Goal: Task Accomplishment & Management: Complete application form

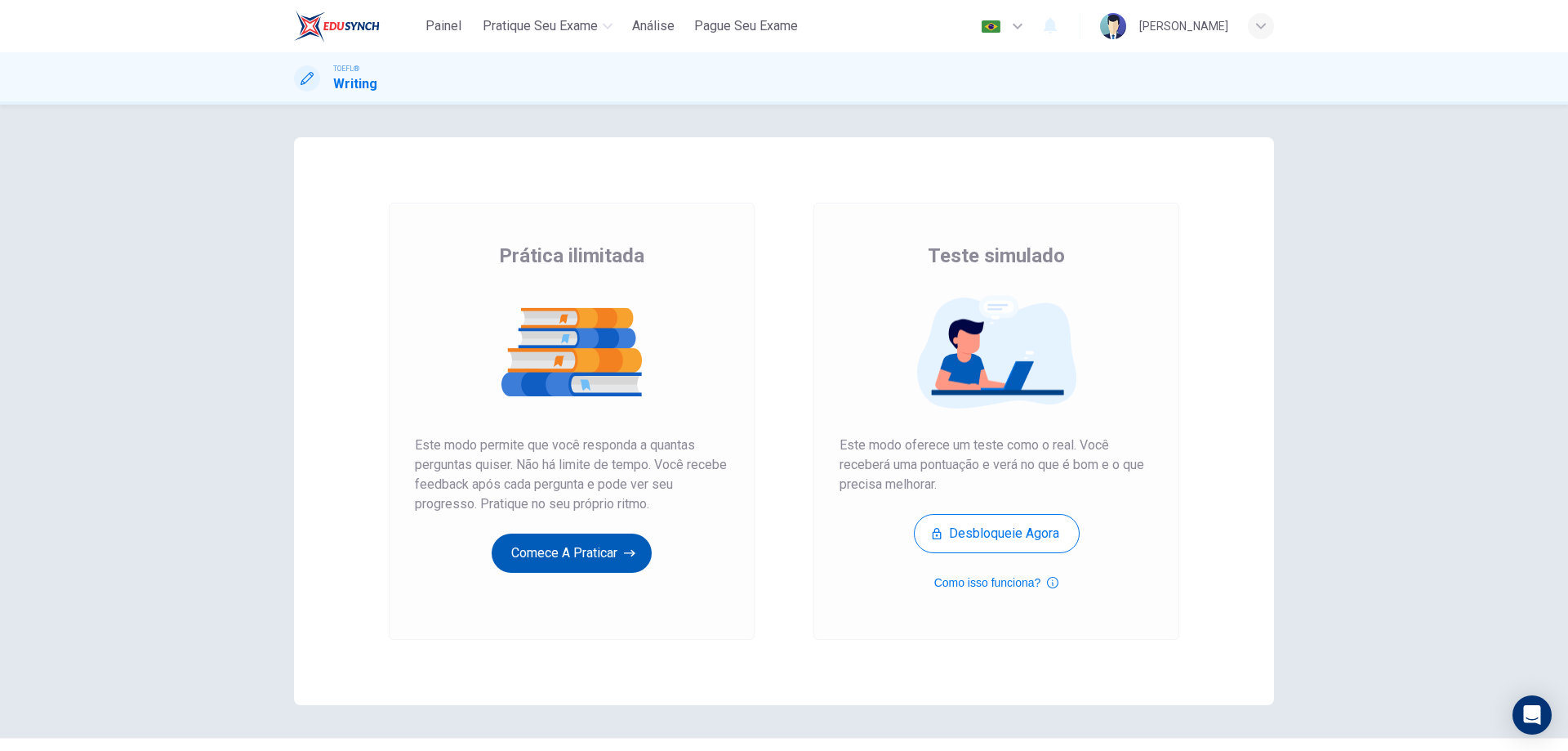
click at [570, 570] on button "Comece a praticar" at bounding box center [571, 552] width 160 height 40
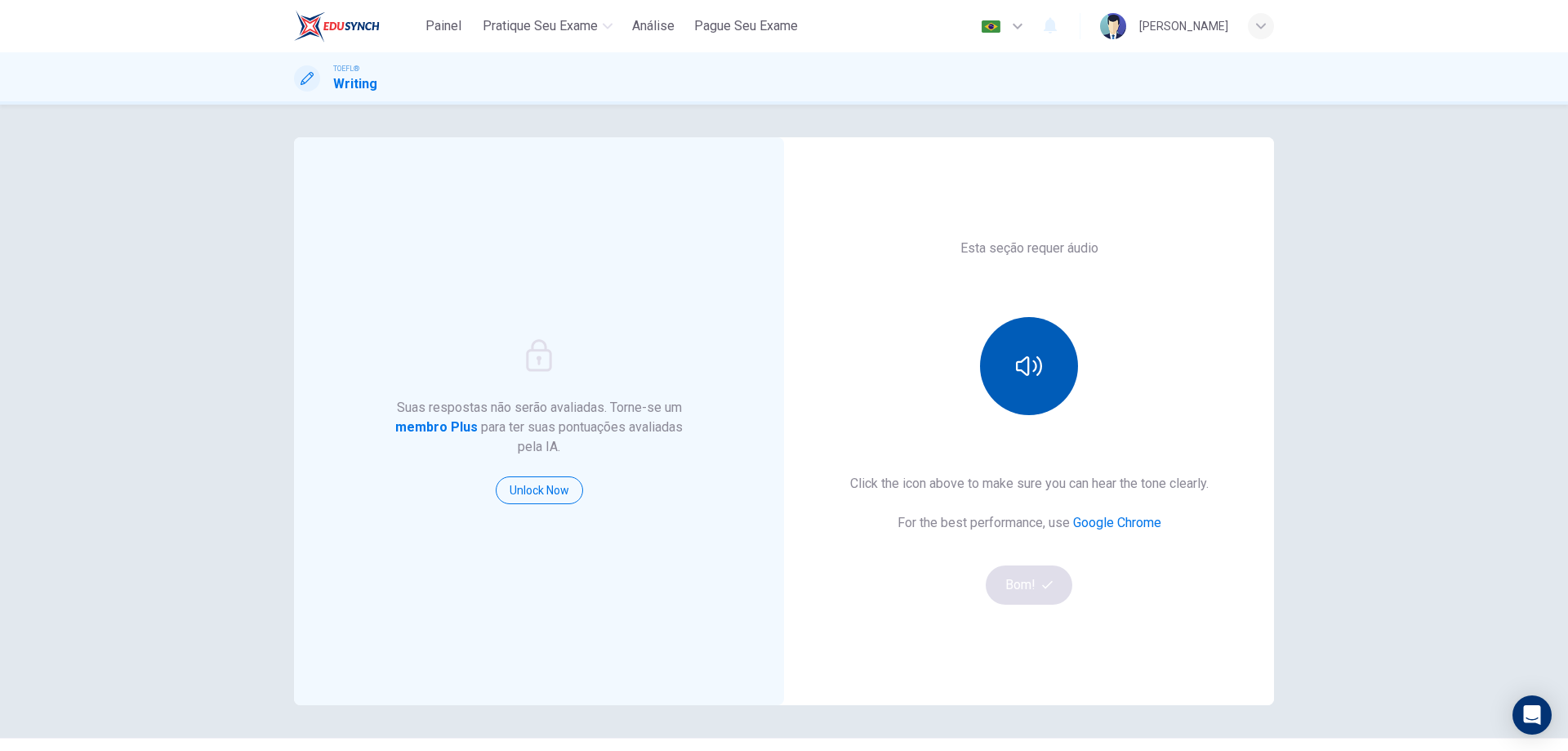
click at [1035, 359] on icon "button" at bounding box center [1028, 366] width 26 height 19
drag, startPoint x: 882, startPoint y: 559, endPoint x: 1019, endPoint y: 586, distance: 139.6
click at [883, 559] on div "Click the icon above to make sure you can hear the tone clearly. For the best p…" at bounding box center [1029, 540] width 359 height 131
click at [1035, 572] on button "Bom!" at bounding box center [1029, 584] width 88 height 40
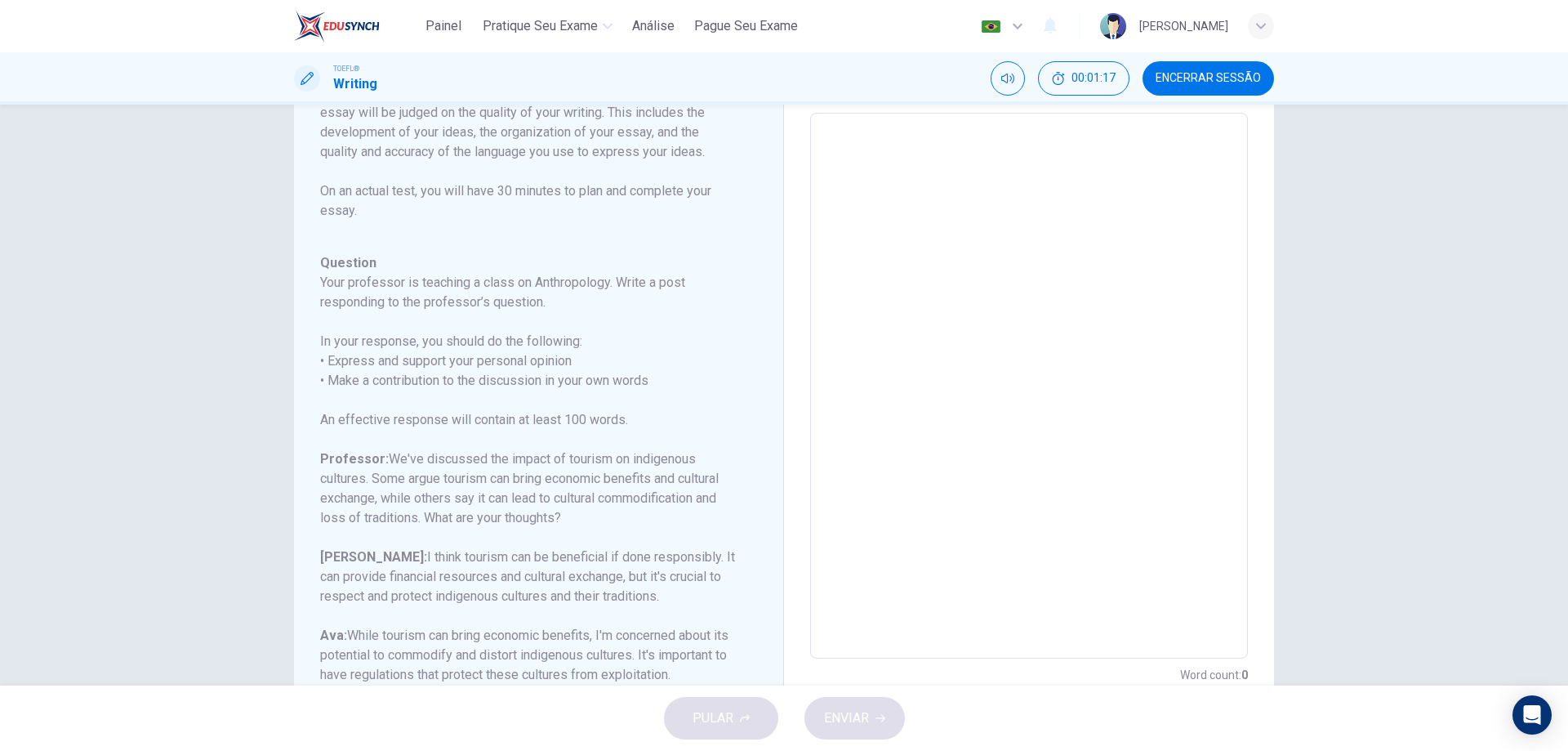
scroll to position [147, 0]
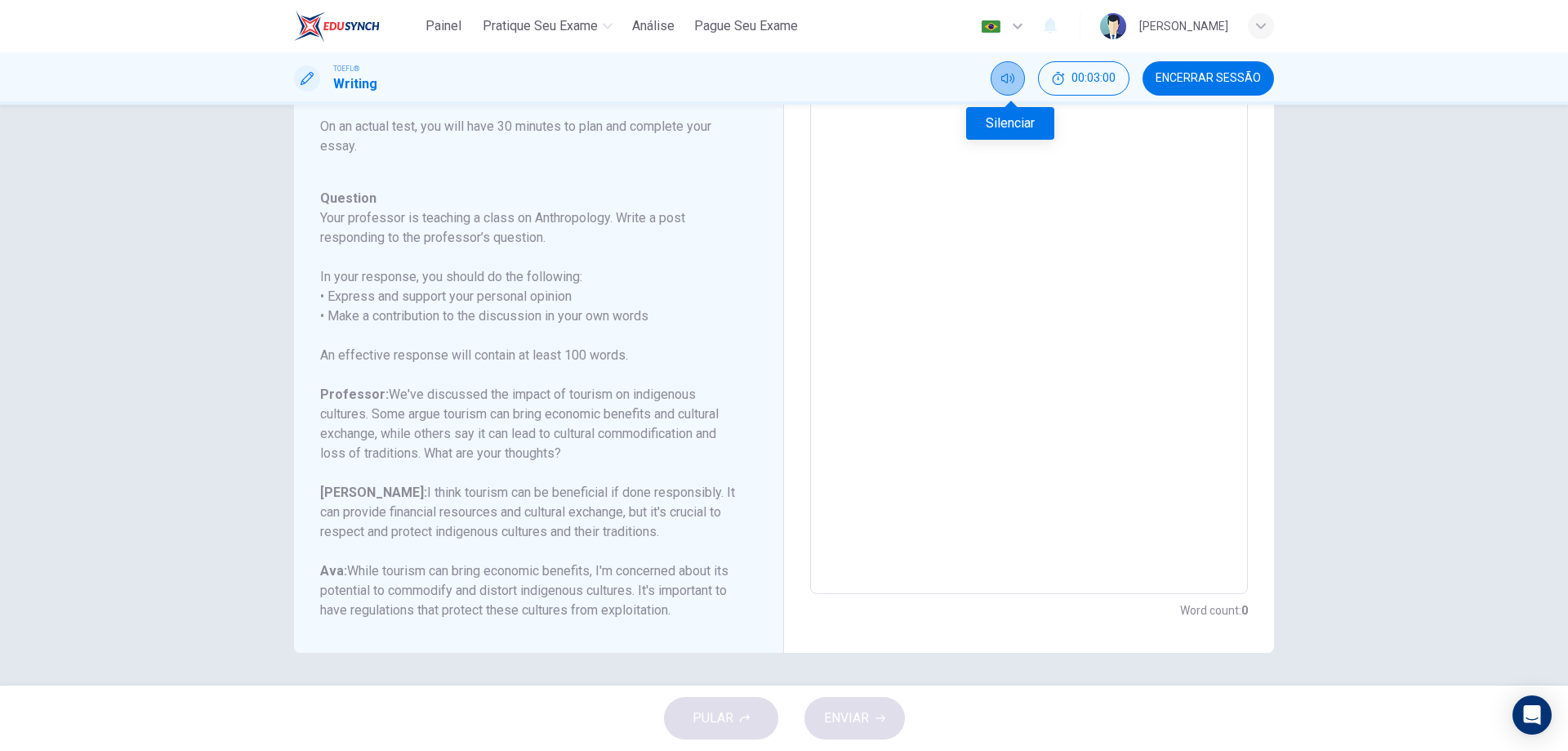
click at [997, 81] on button "Silenciar" at bounding box center [1008, 79] width 35 height 35
click at [997, 81] on button "Desilenciar" at bounding box center [1008, 79] width 35 height 35
click at [1038, 531] on textarea at bounding box center [1029, 321] width 415 height 519
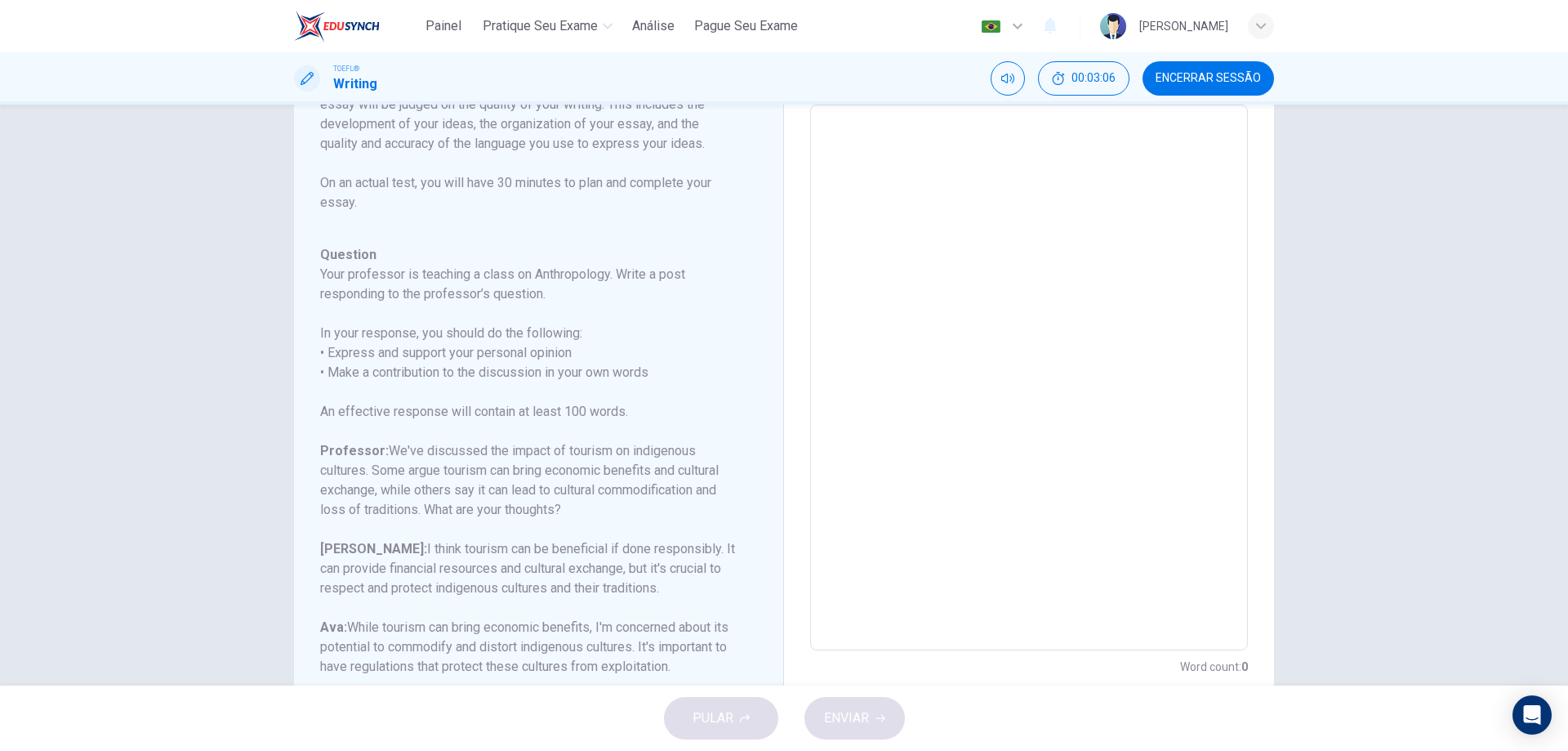
scroll to position [0, 0]
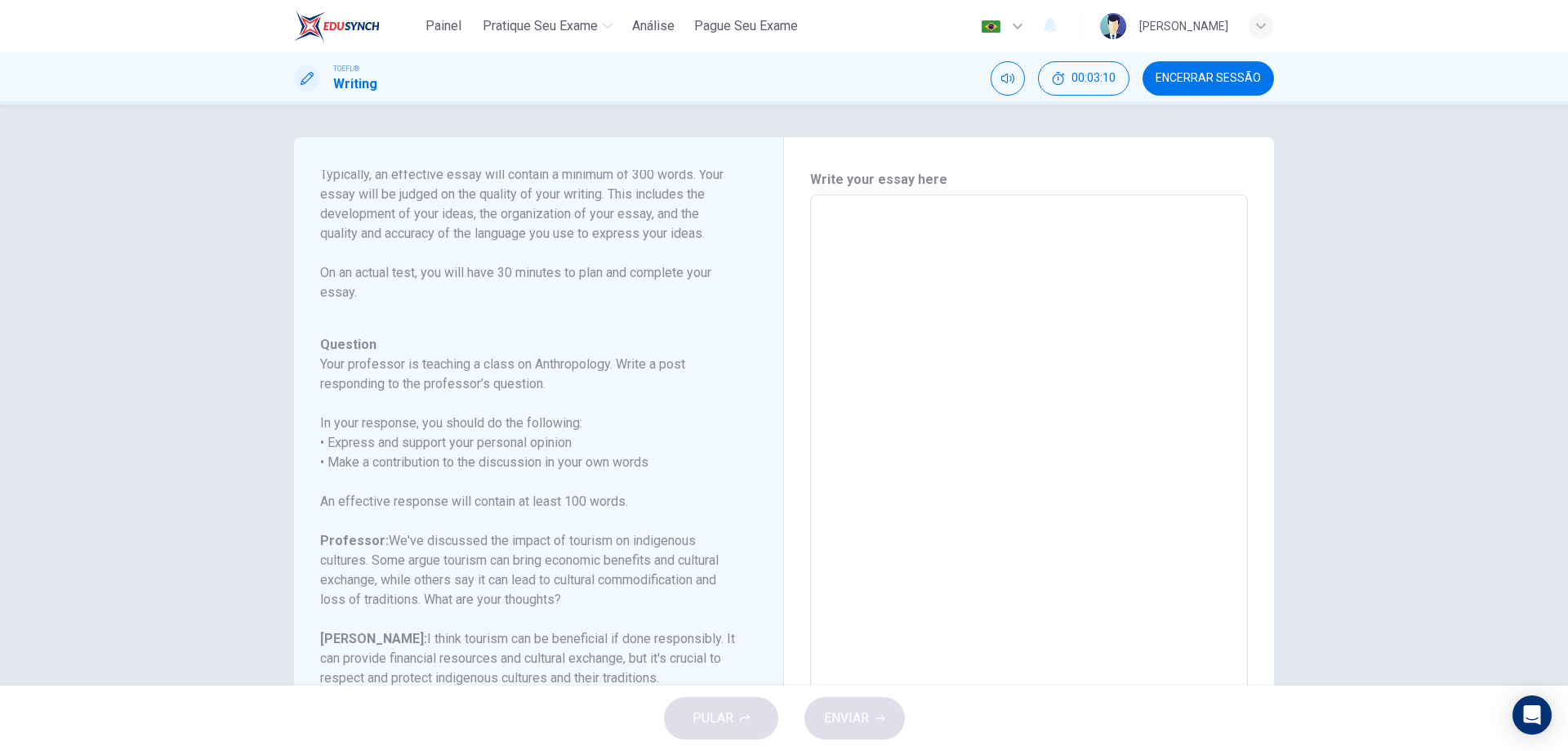
type textarea "I"
type textarea "x"
type textarea "T"
type textarea "x"
type textarea "Th"
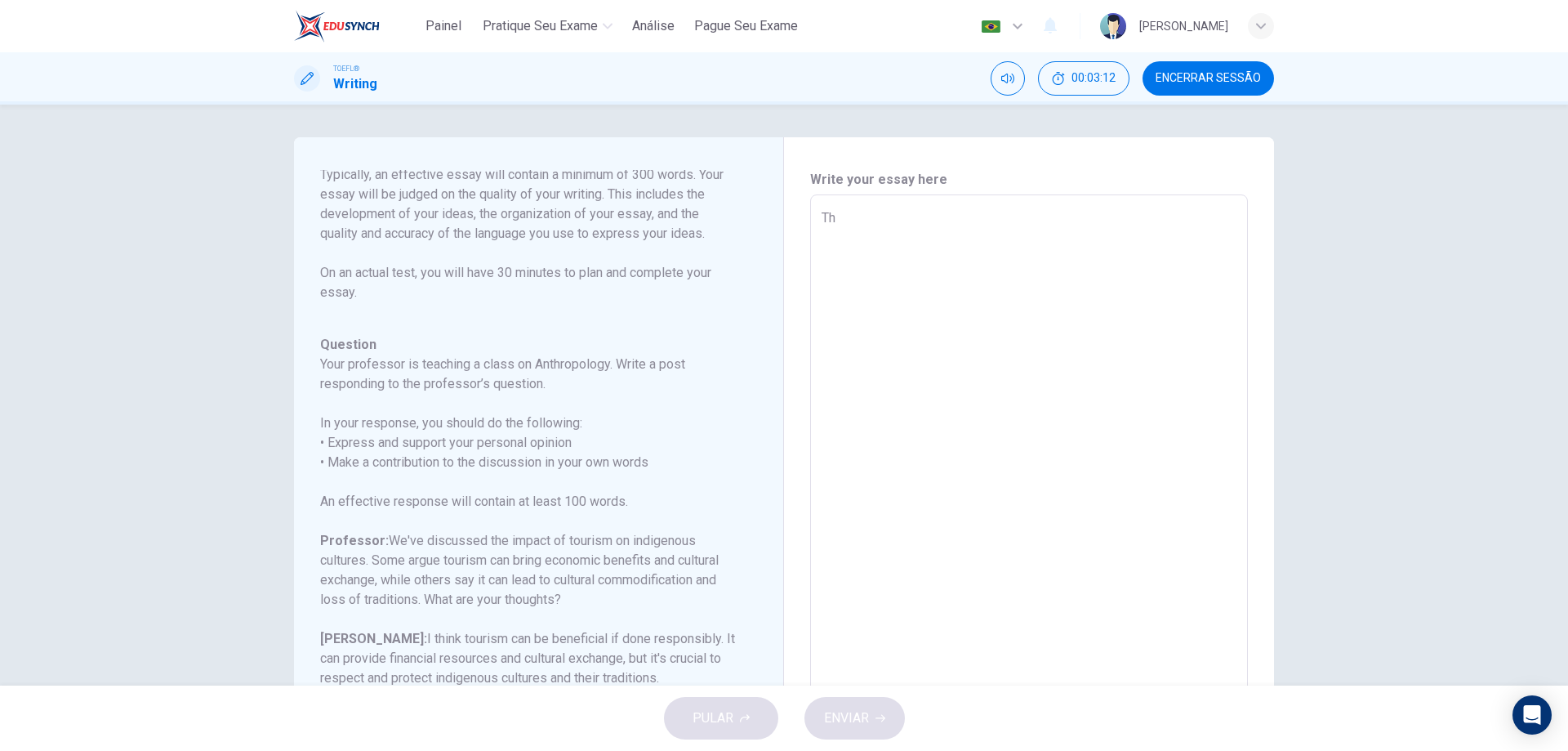
type textarea "x"
type textarea "The"
type textarea "x"
type textarea "The"
type textarea "x"
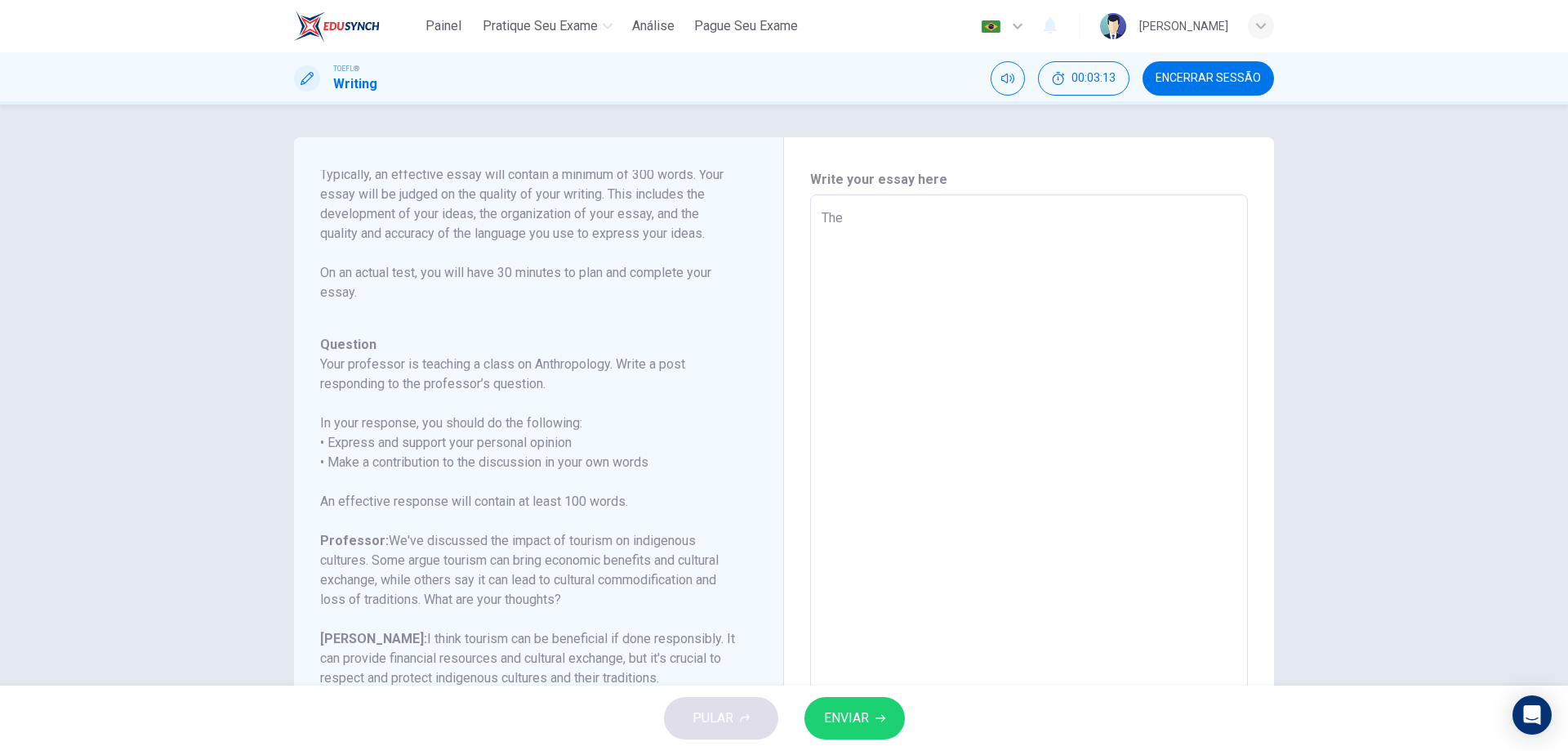
type textarea "The i"
type textarea "x"
type textarea "The in"
type textarea "x"
type textarea "The ind"
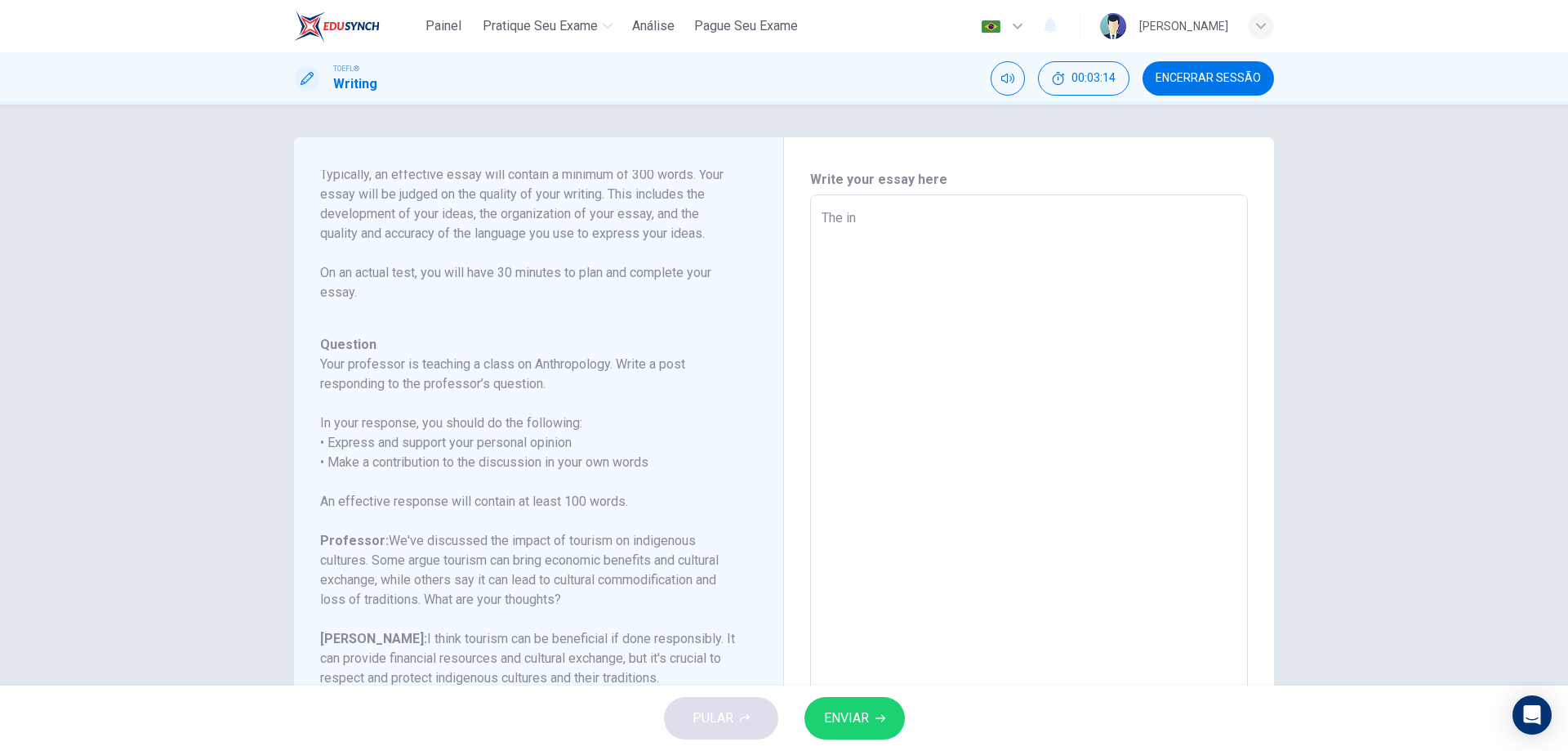
type textarea "x"
type textarea "The indi"
type textarea "x"
type textarea "The [PERSON_NAME]"
type textarea "x"
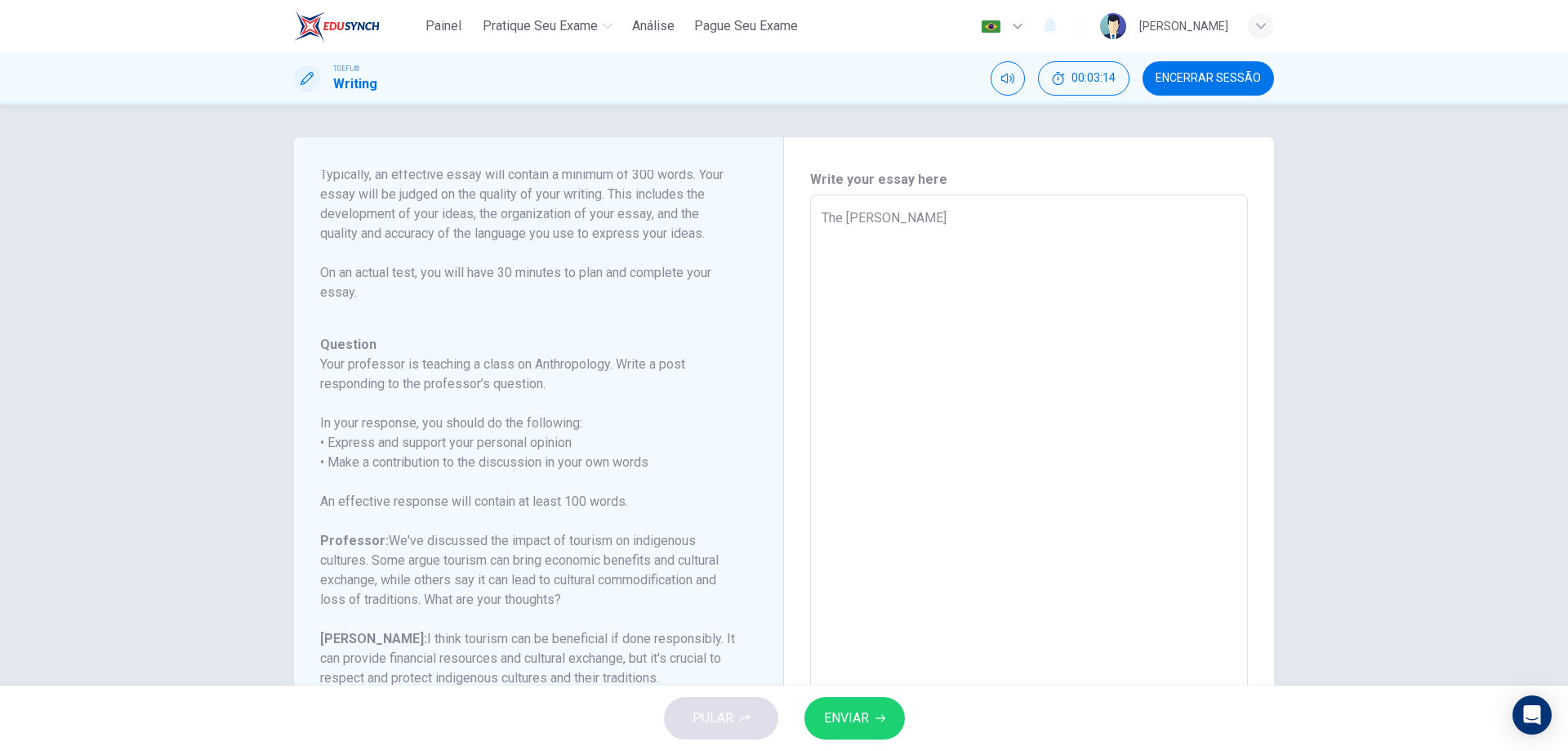
type textarea "The indige"
type textarea "x"
type textarea "The indigen"
type textarea "x"
type textarea "The indigeno"
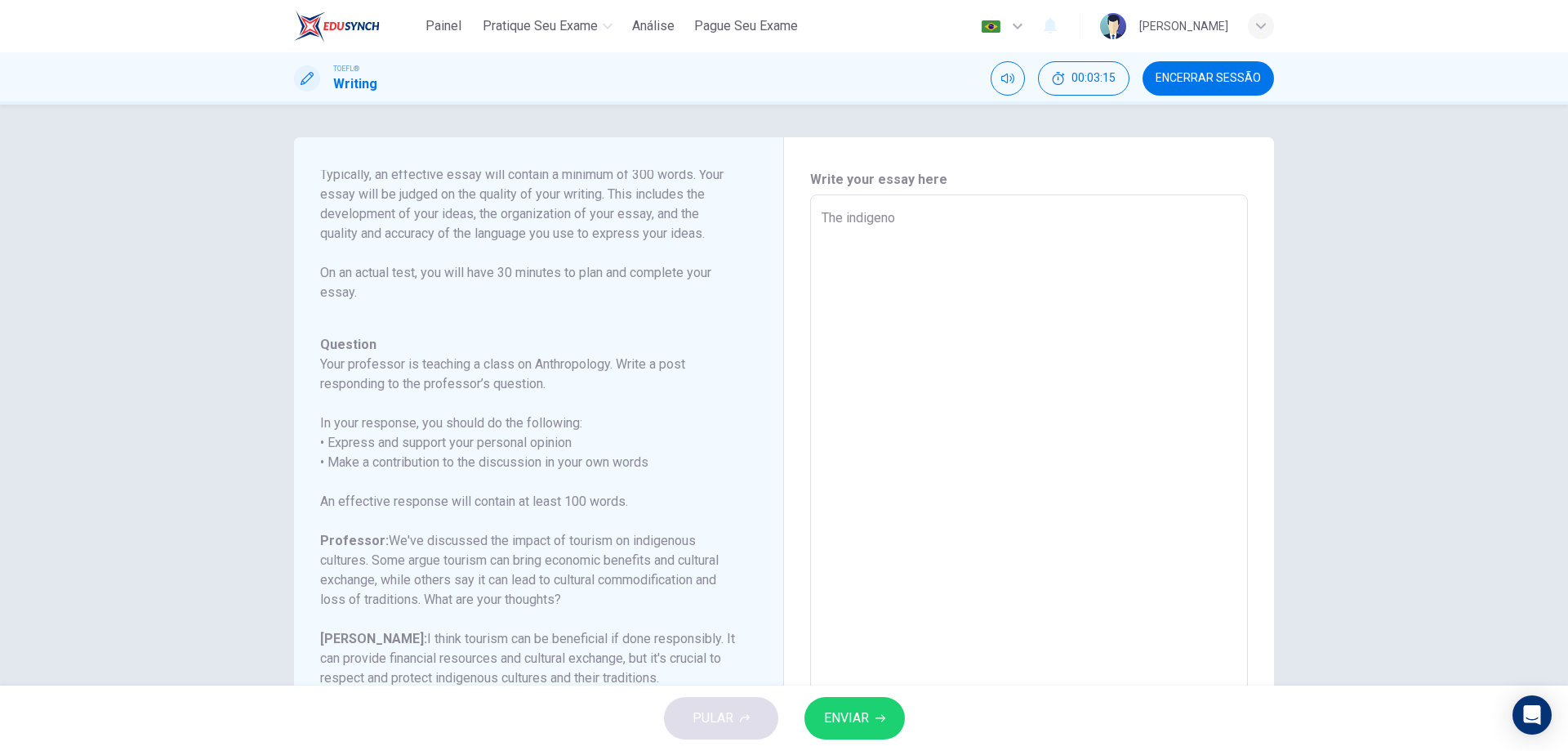
type textarea "x"
type textarea "The indigenou"
type textarea "x"
type textarea "The indigenous"
type textarea "x"
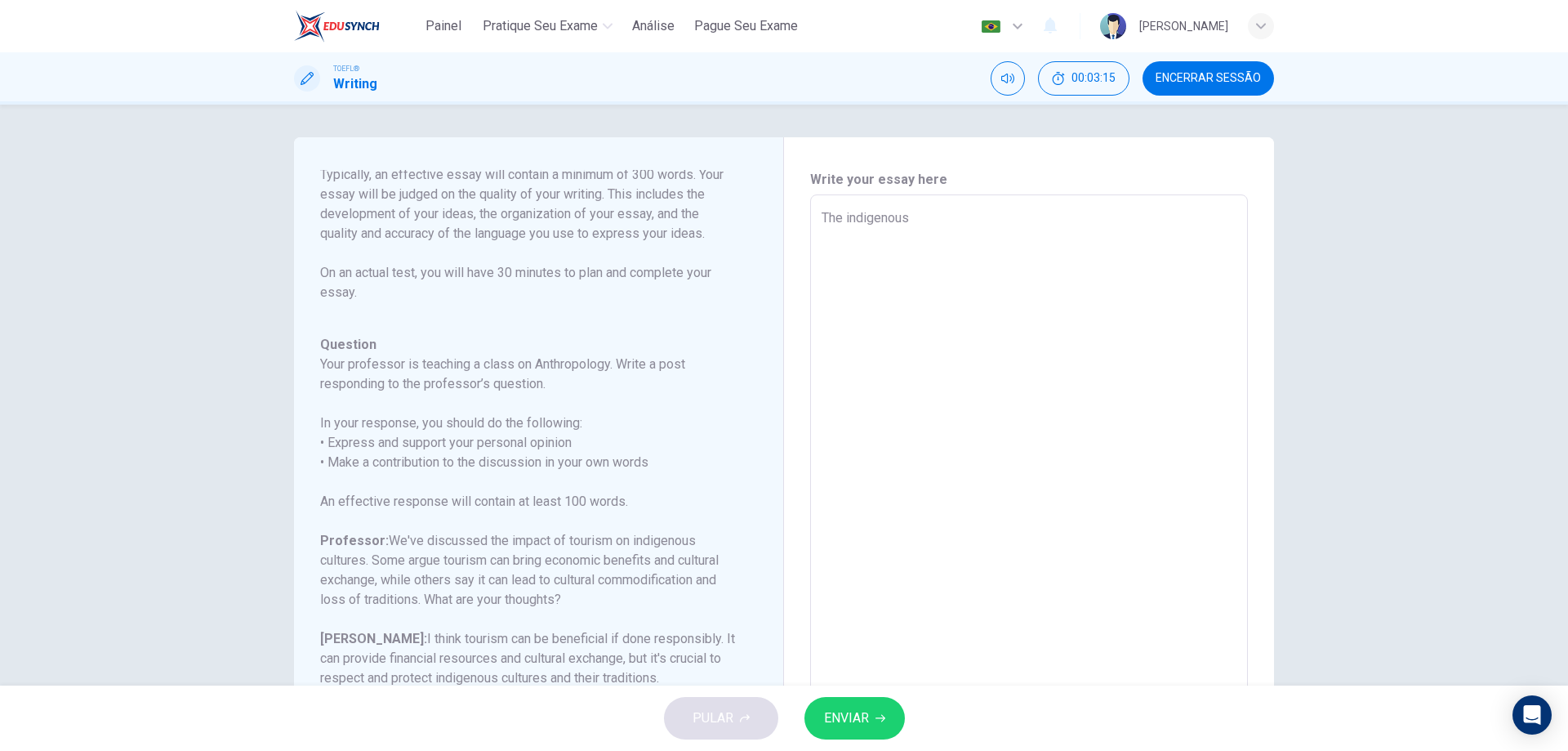
type textarea "The indigenous"
type textarea "x"
type textarea "The indigenous p"
type textarea "x"
type textarea "The indigenous pe"
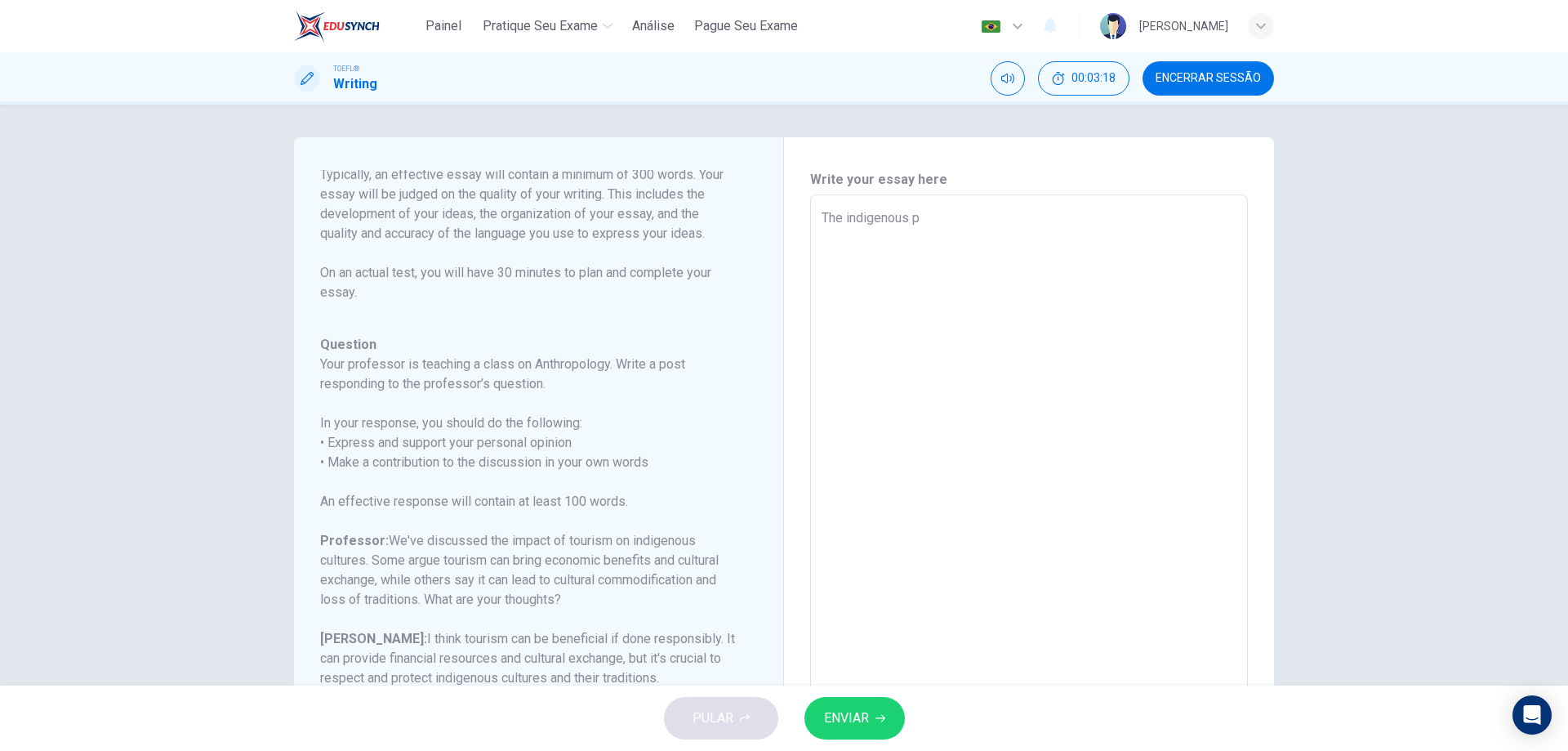
type textarea "x"
type textarea "The indigenous peo"
type textarea "x"
type textarea "The indigenous peol"
type textarea "x"
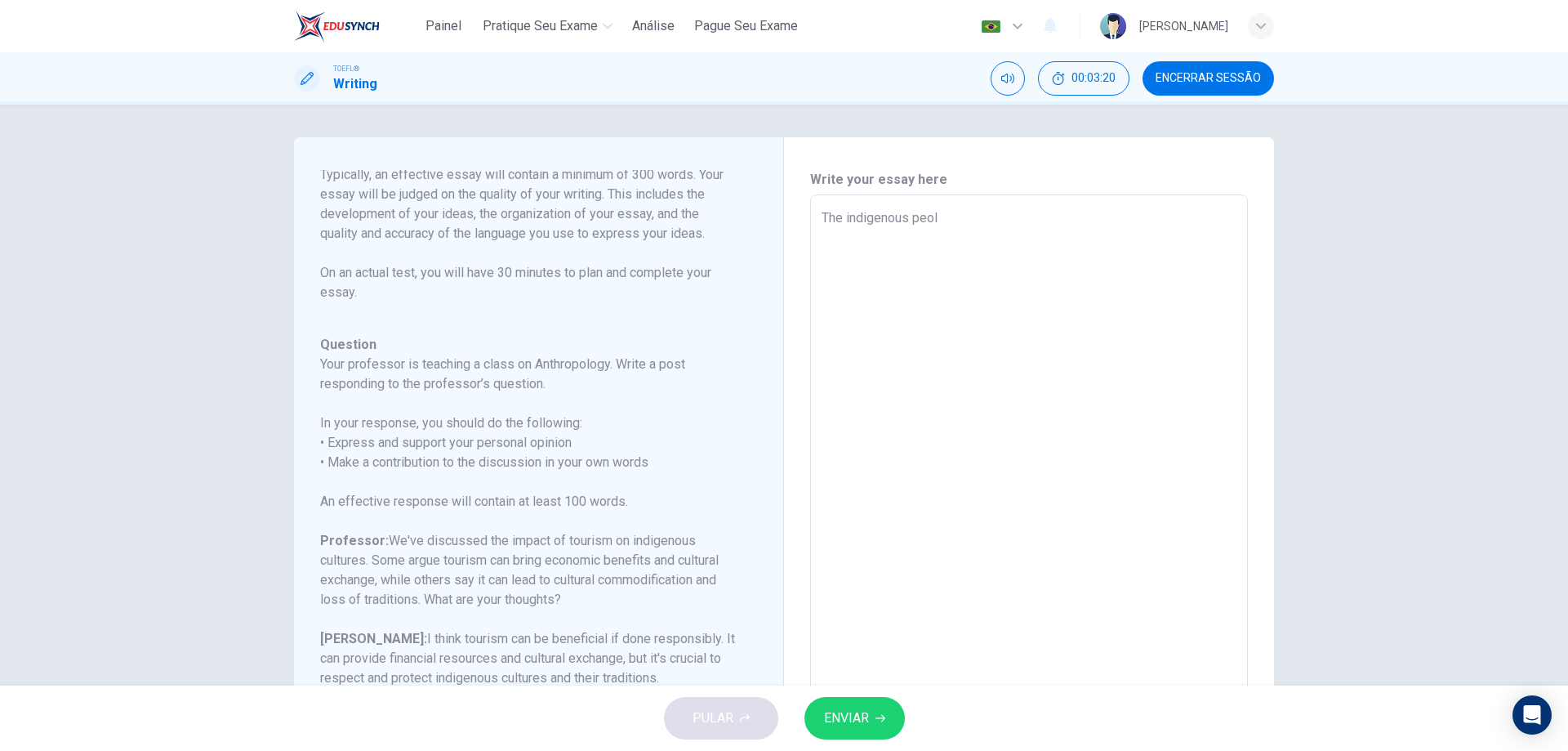
type textarea "The indigenous peo"
type textarea "x"
type textarea "The indigenous peop"
type textarea "x"
type textarea "The indigenous peopl"
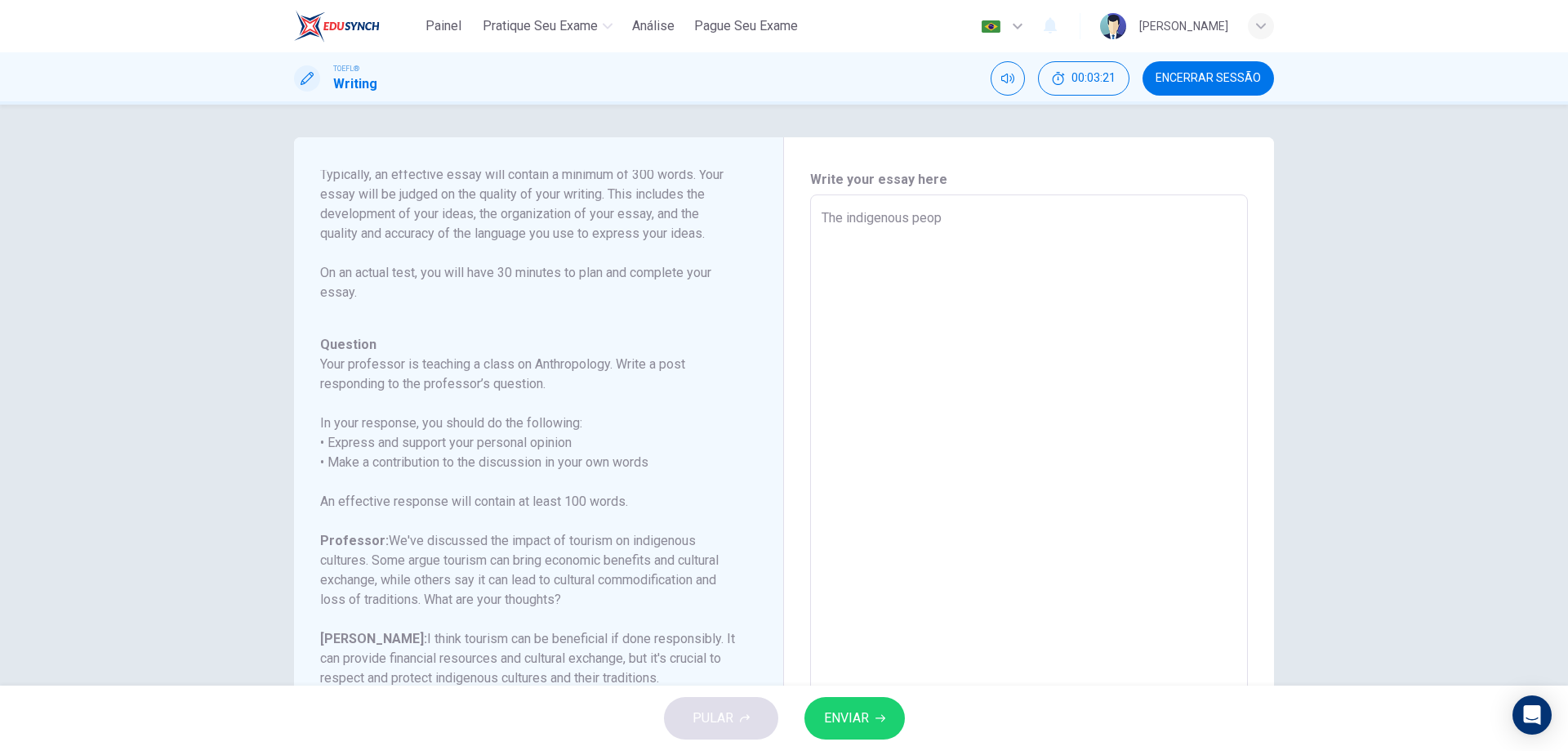
type textarea "x"
type textarea "The indigenous people"
type textarea "x"
type textarea "The indigenous people"
type textarea "x"
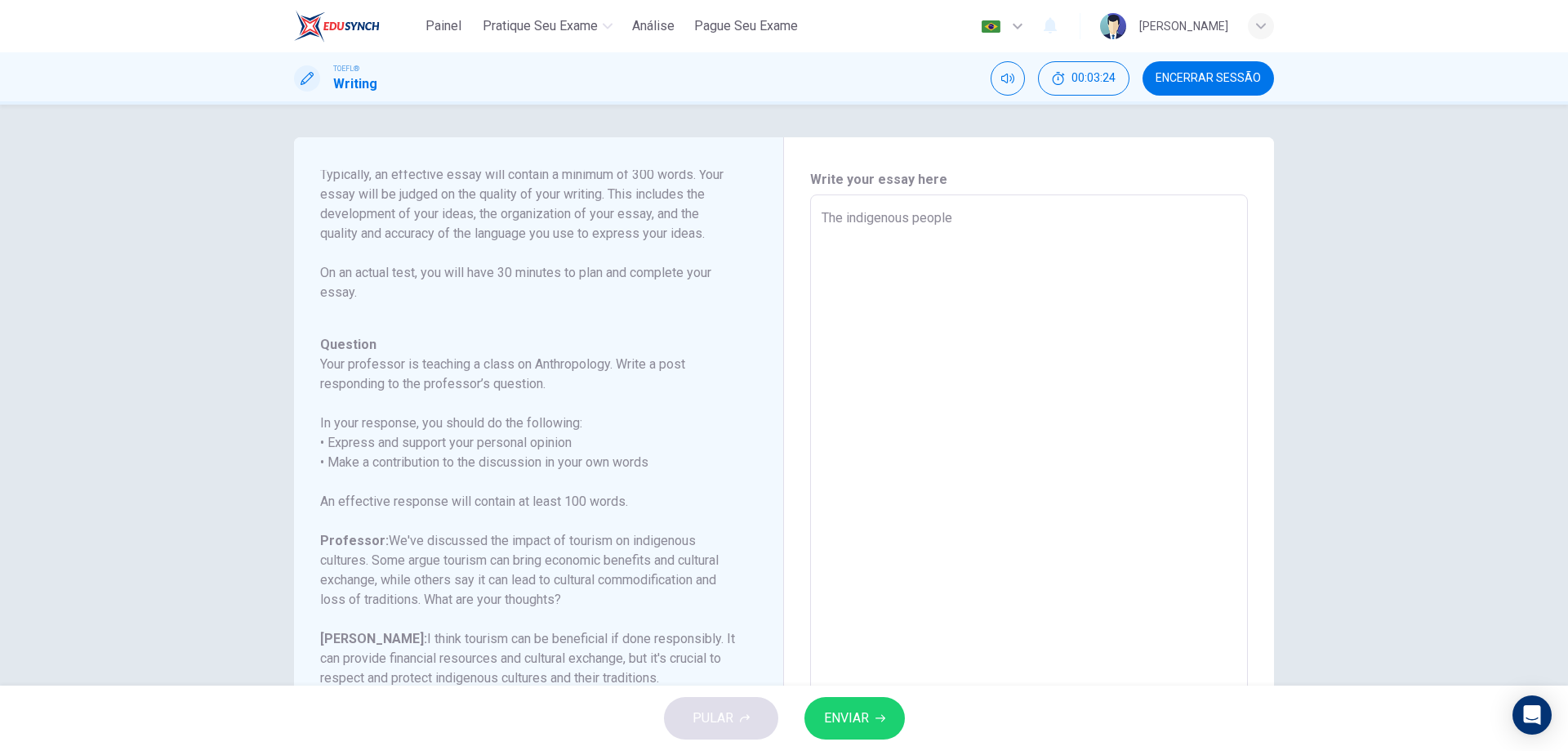
type textarea "The [DEMOGRAPHIC_DATA] people a"
type textarea "x"
type textarea "The [DEMOGRAPHIC_DATA] people ar"
type textarea "x"
type textarea "The [DEMOGRAPHIC_DATA] people are"
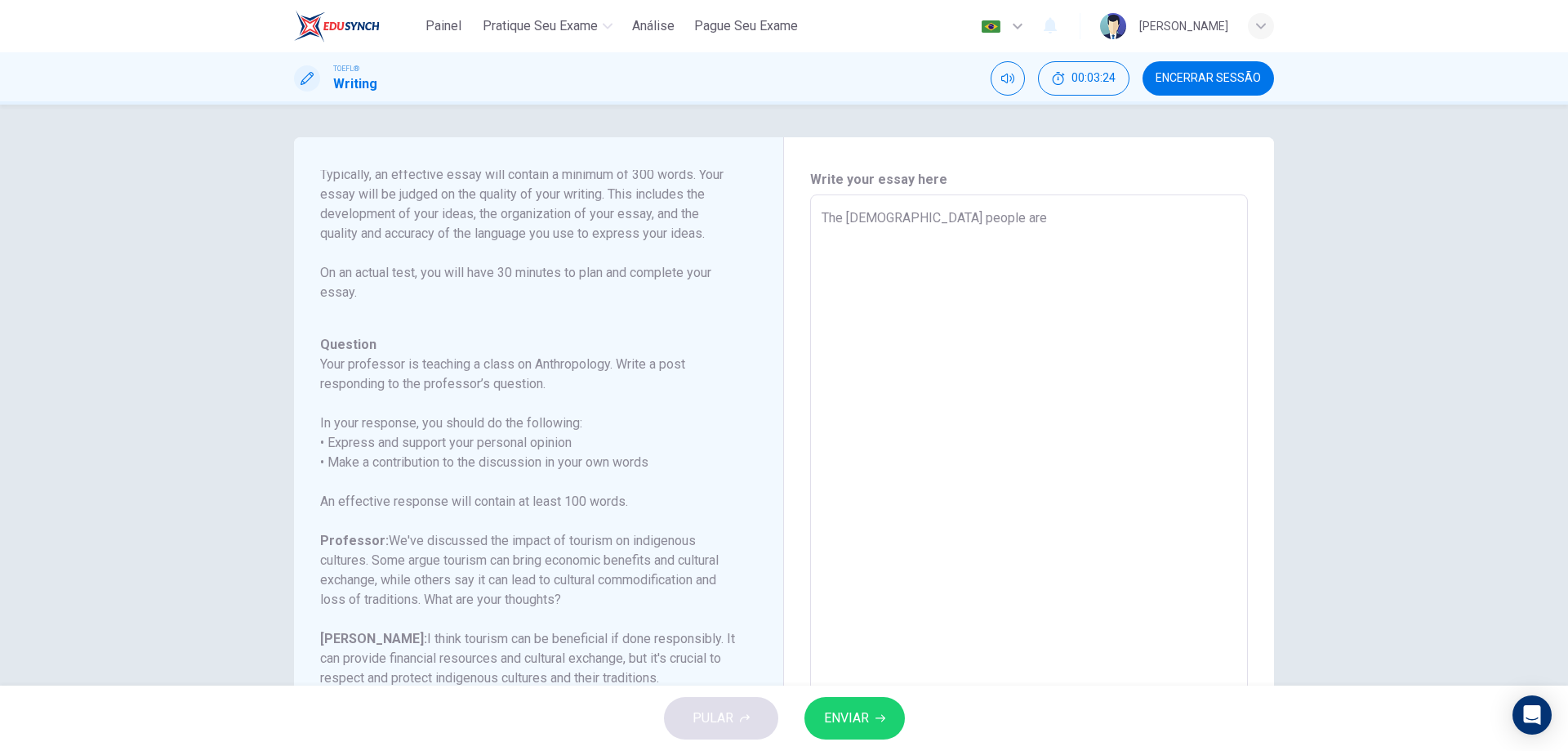
type textarea "x"
type textarea "The [DEMOGRAPHIC_DATA] people ar"
type textarea "x"
type textarea "The [DEMOGRAPHIC_DATA] people a"
type textarea "x"
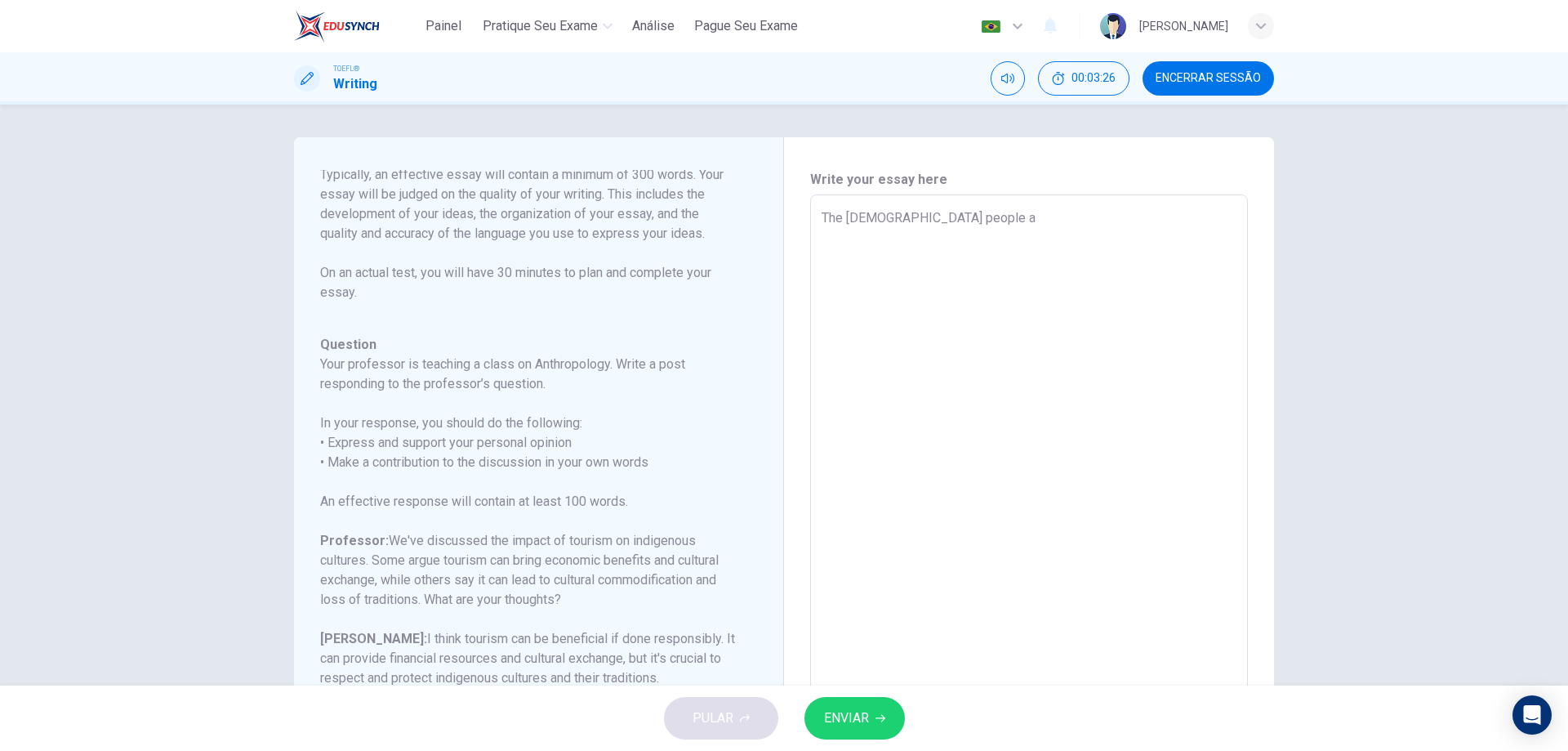
type textarea "The indigenous people"
type textarea "x"
type textarea "The indigenous people"
type textarea "x"
type textarea "The [DEMOGRAPHIC_DATA] people,"
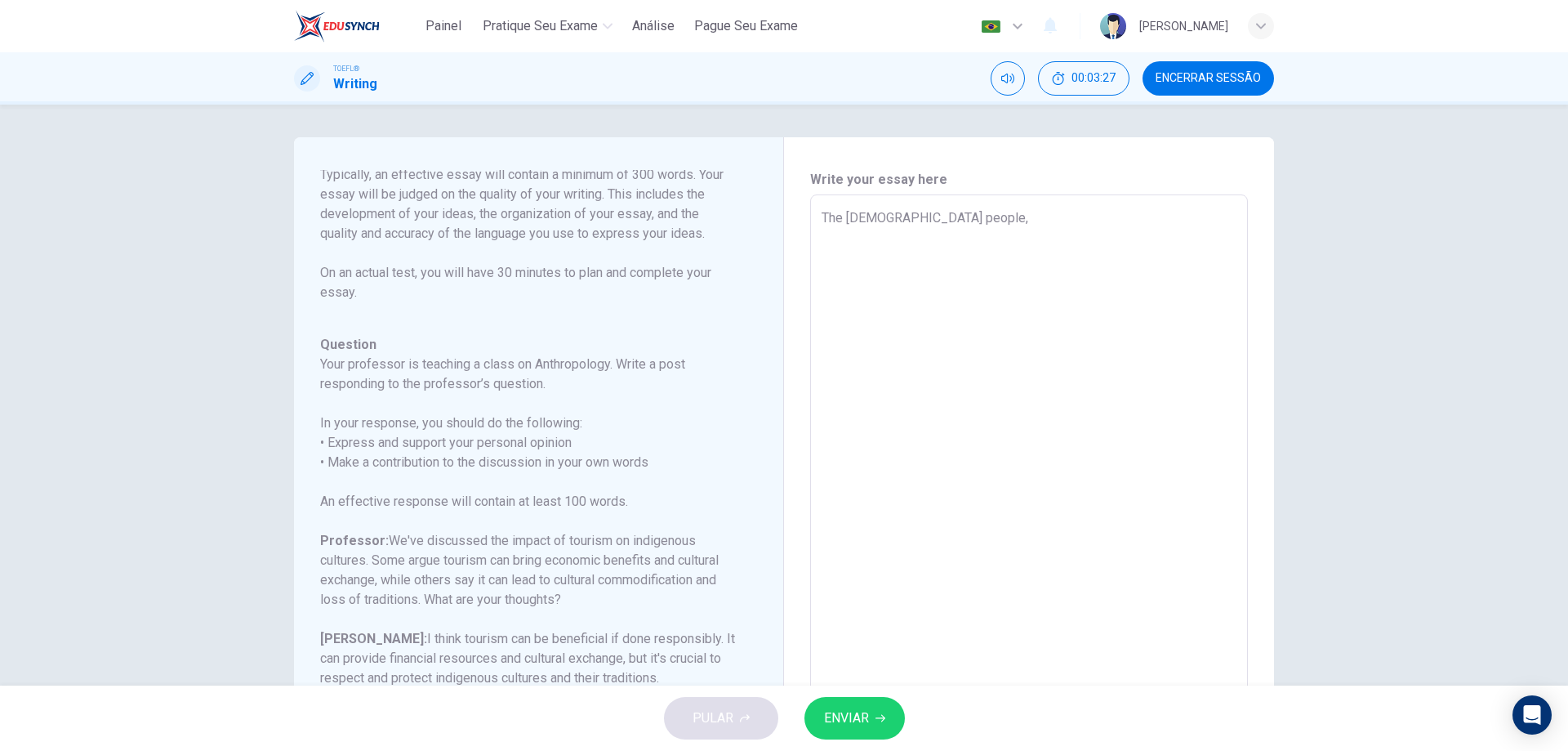
type textarea "x"
type textarea "The [DEMOGRAPHIC_DATA] people,,"
type textarea "x"
type textarea "The [DEMOGRAPHIC_DATA] people,"
type textarea "x"
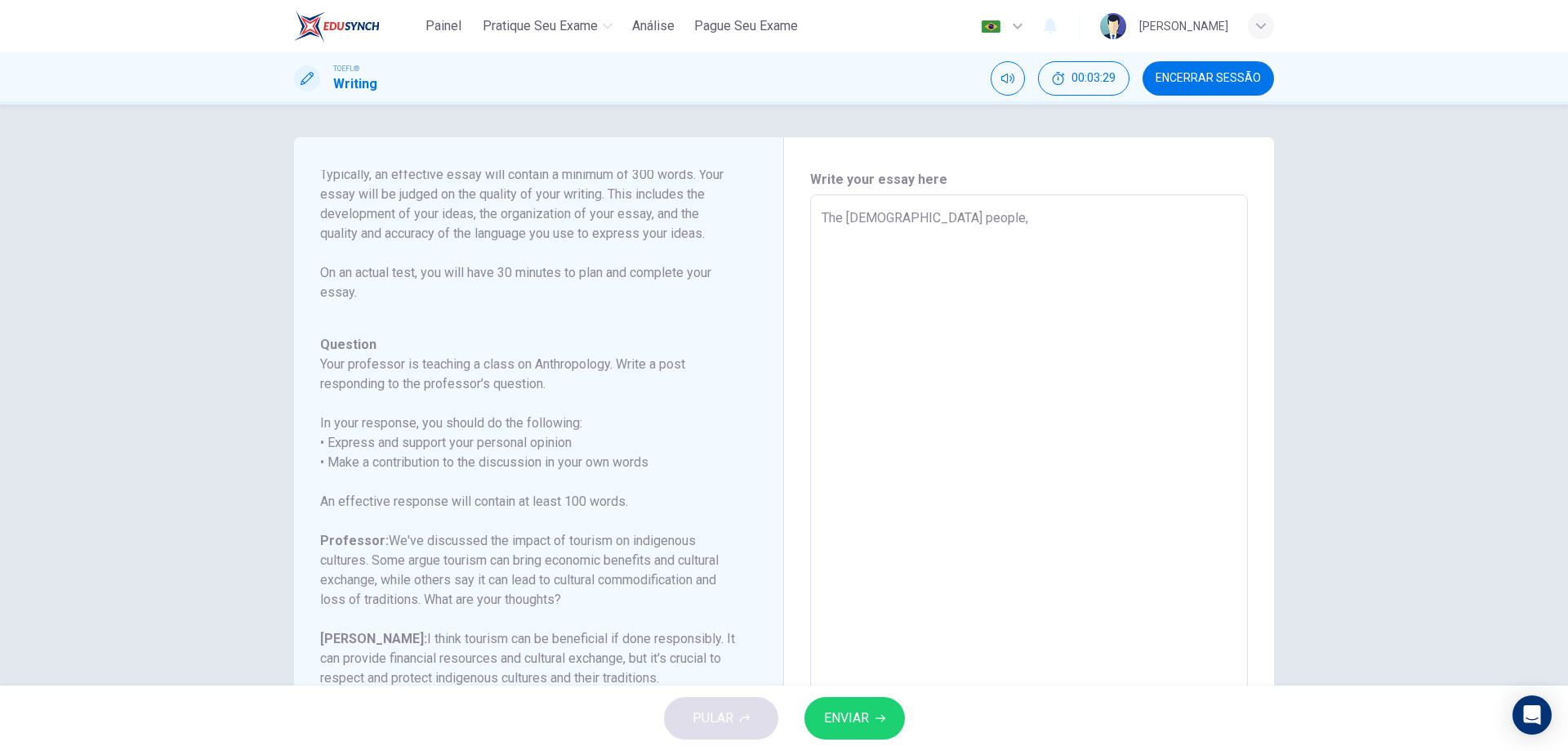
type textarea "The [DEMOGRAPHIC_DATA] people,"
type textarea "x"
type textarea "The [DEMOGRAPHIC_DATA] people, f"
type textarea "x"
type textarea "The indigenous people, fo"
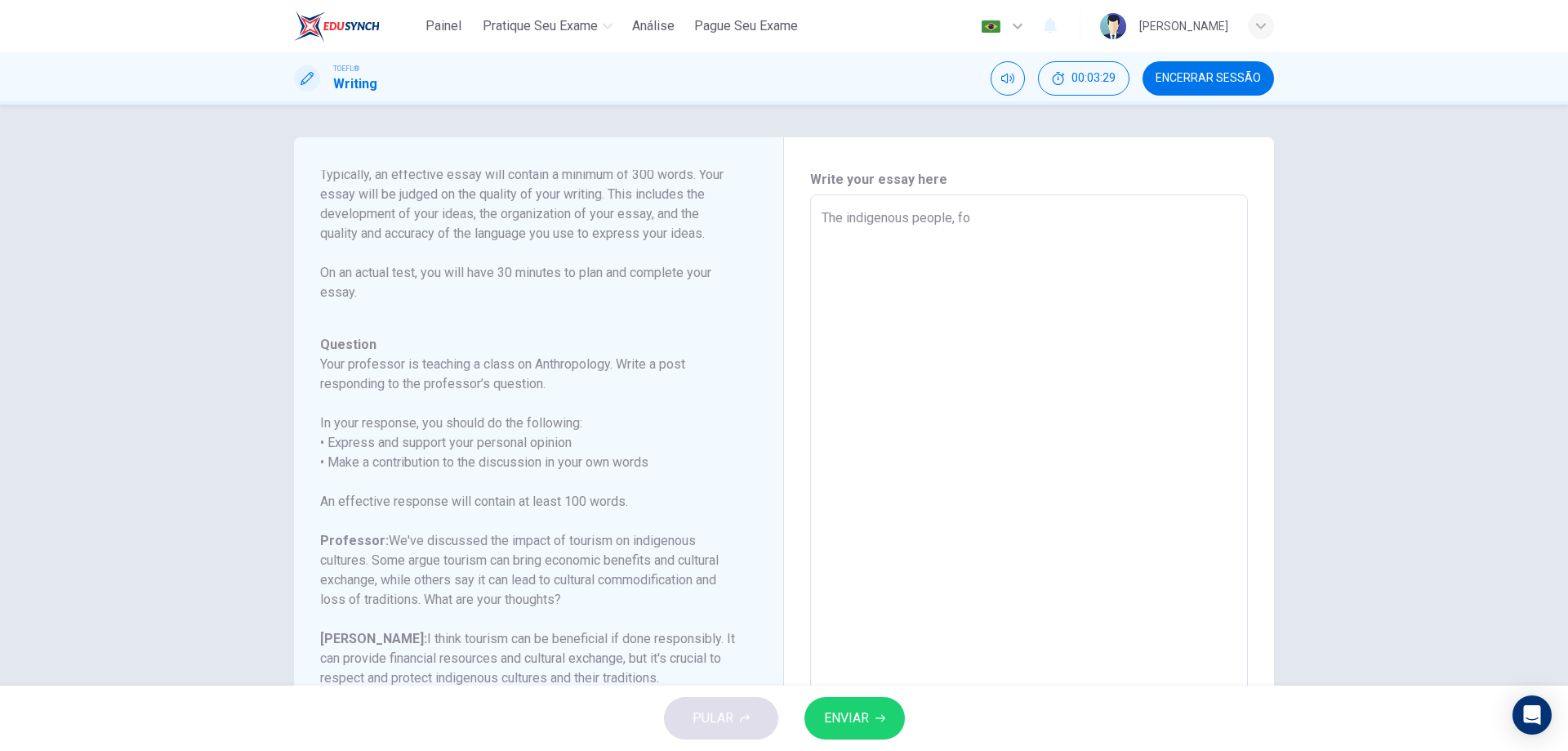
type textarea "x"
type textarea "The [DEMOGRAPHIC_DATA] people, for"
type textarea "x"
type textarea "The [DEMOGRAPHIC_DATA] people, for"
type textarea "x"
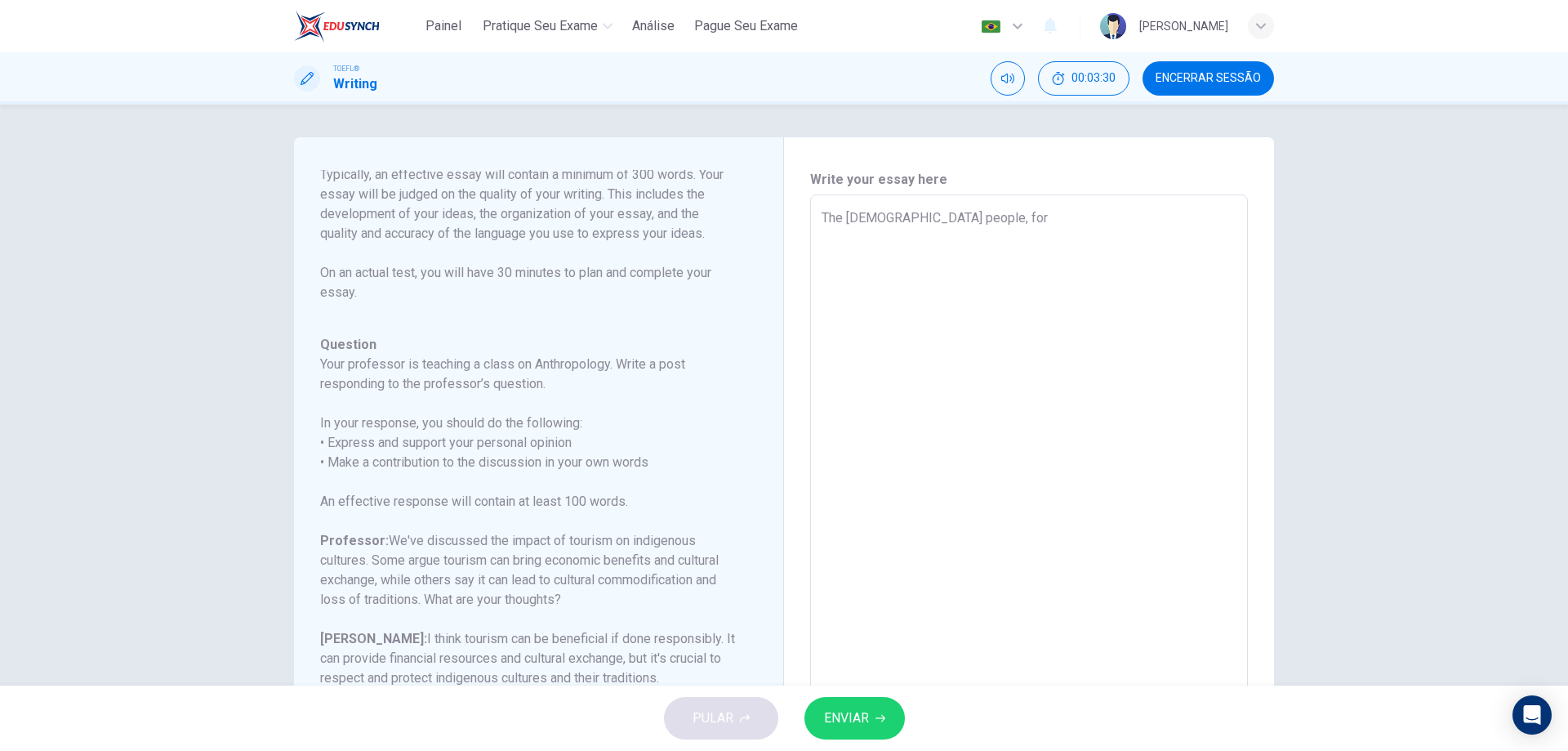
type textarea "The [DEMOGRAPHIC_DATA] people, for s"
type textarea "x"
type textarea "The [DEMOGRAPHIC_DATA] people, for su"
type textarea "x"
type textarea "The [DEMOGRAPHIC_DATA] people, for sur"
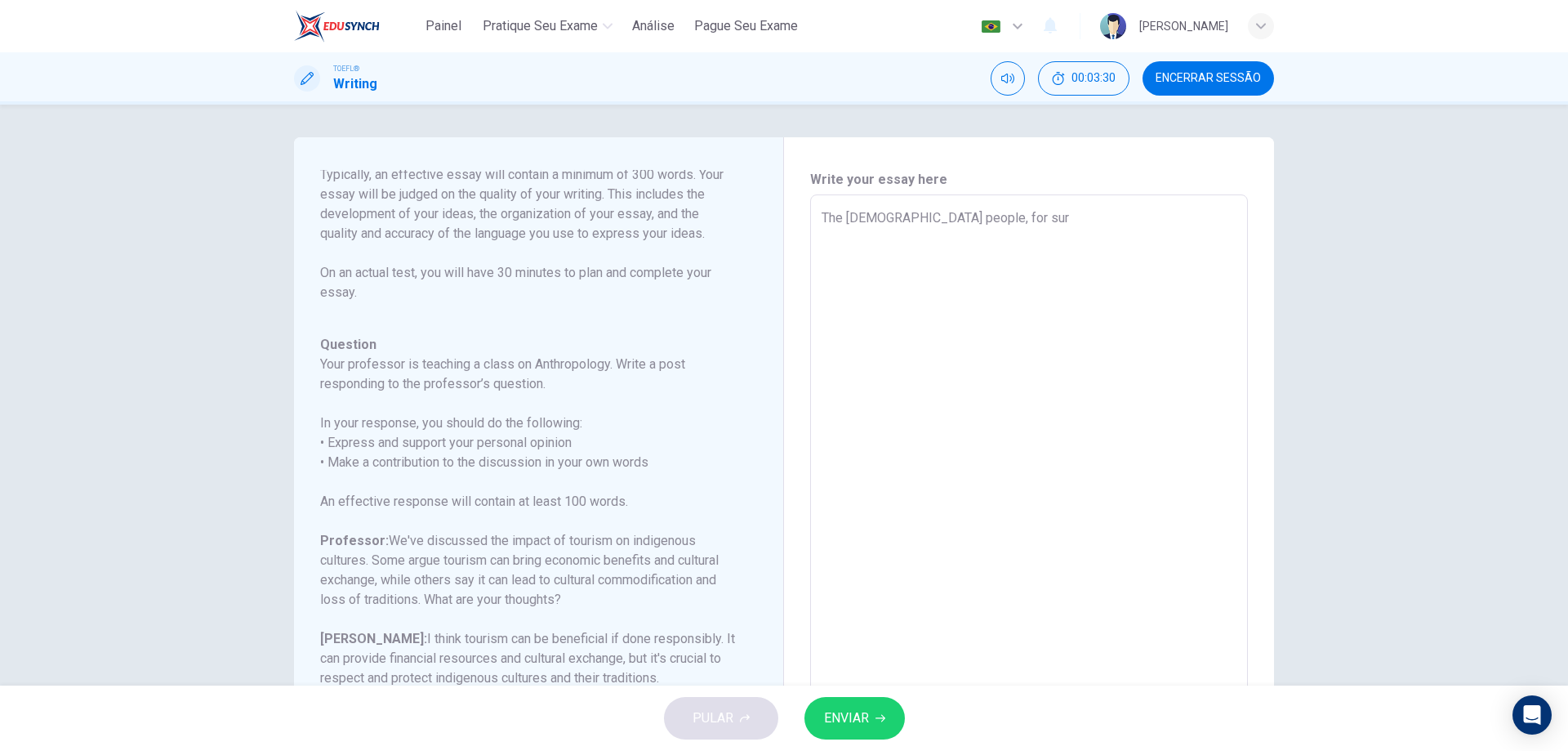
type textarea "x"
type textarea "The [DEMOGRAPHIC_DATA] people, for sure"
type textarea "x"
type textarea "The indigenous people, for sure,"
type textarea "x"
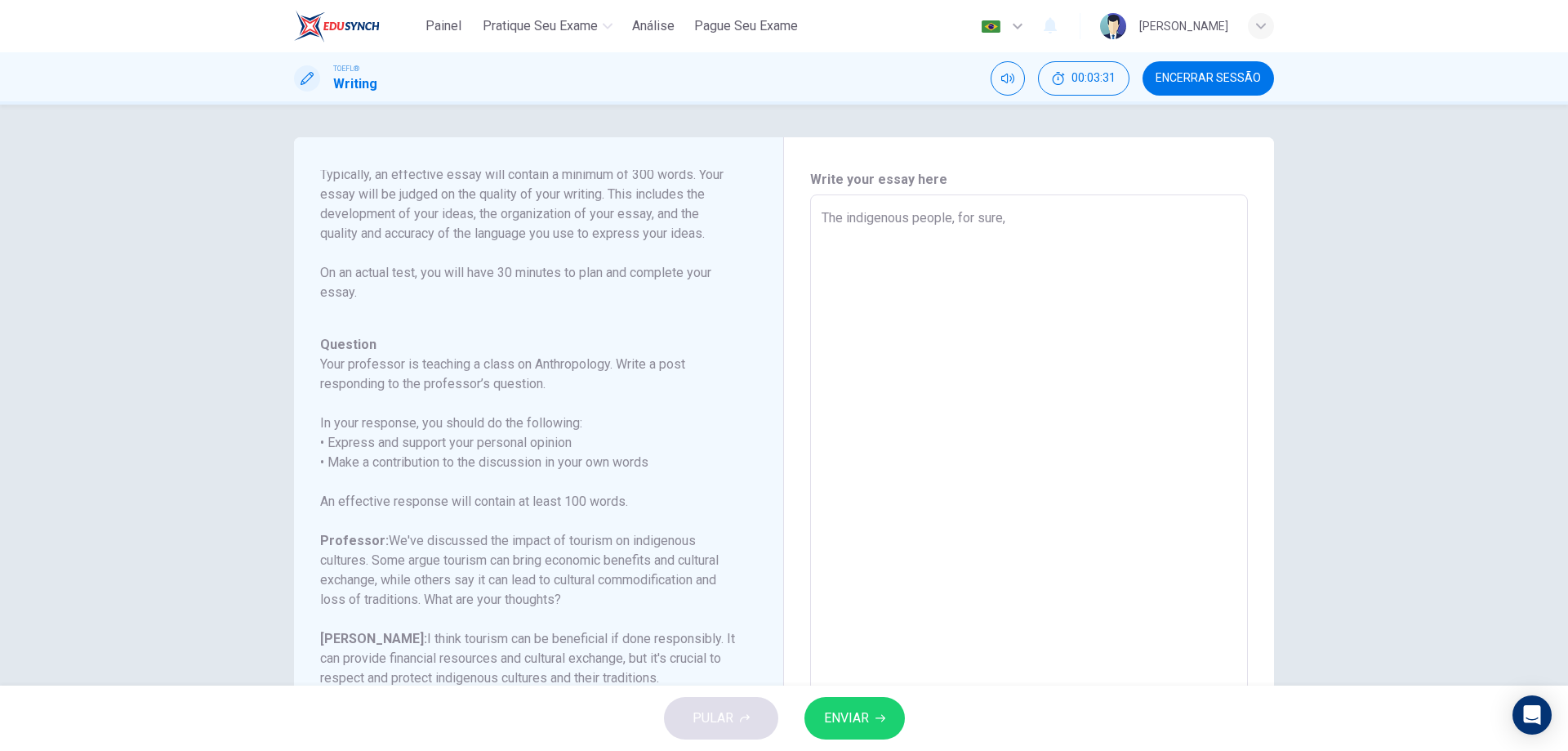
type textarea "The indigenous people, for sure,"
type textarea "x"
type textarea "The [DEMOGRAPHIC_DATA] people, for sure, a"
type textarea "x"
type textarea "The [DEMOGRAPHIC_DATA] people, for sure, ar"
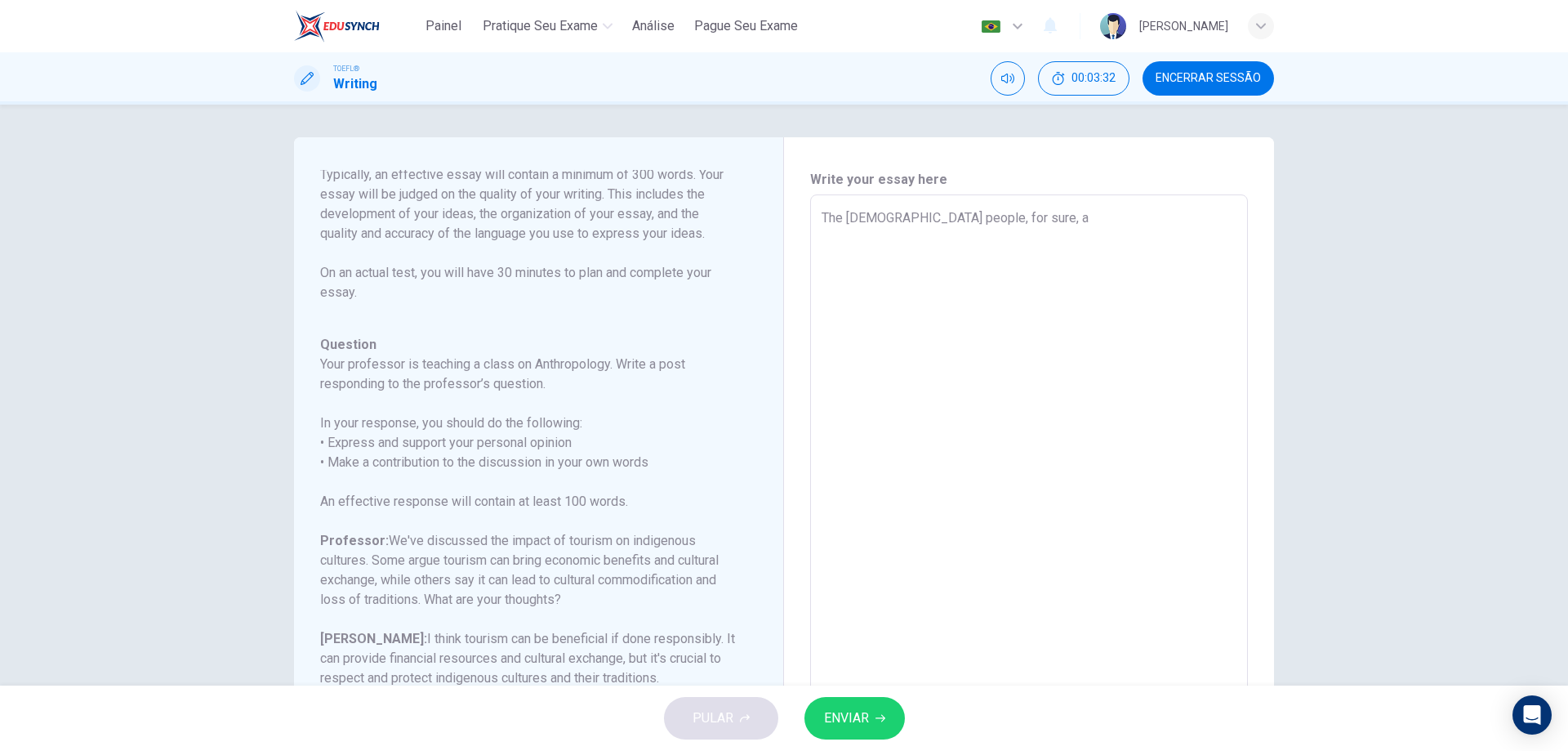
type textarea "x"
type textarea "The [DEMOGRAPHIC_DATA] people, for sure, are"
type textarea "x"
type textarea "The [DEMOGRAPHIC_DATA] people, for sure, are"
type textarea "x"
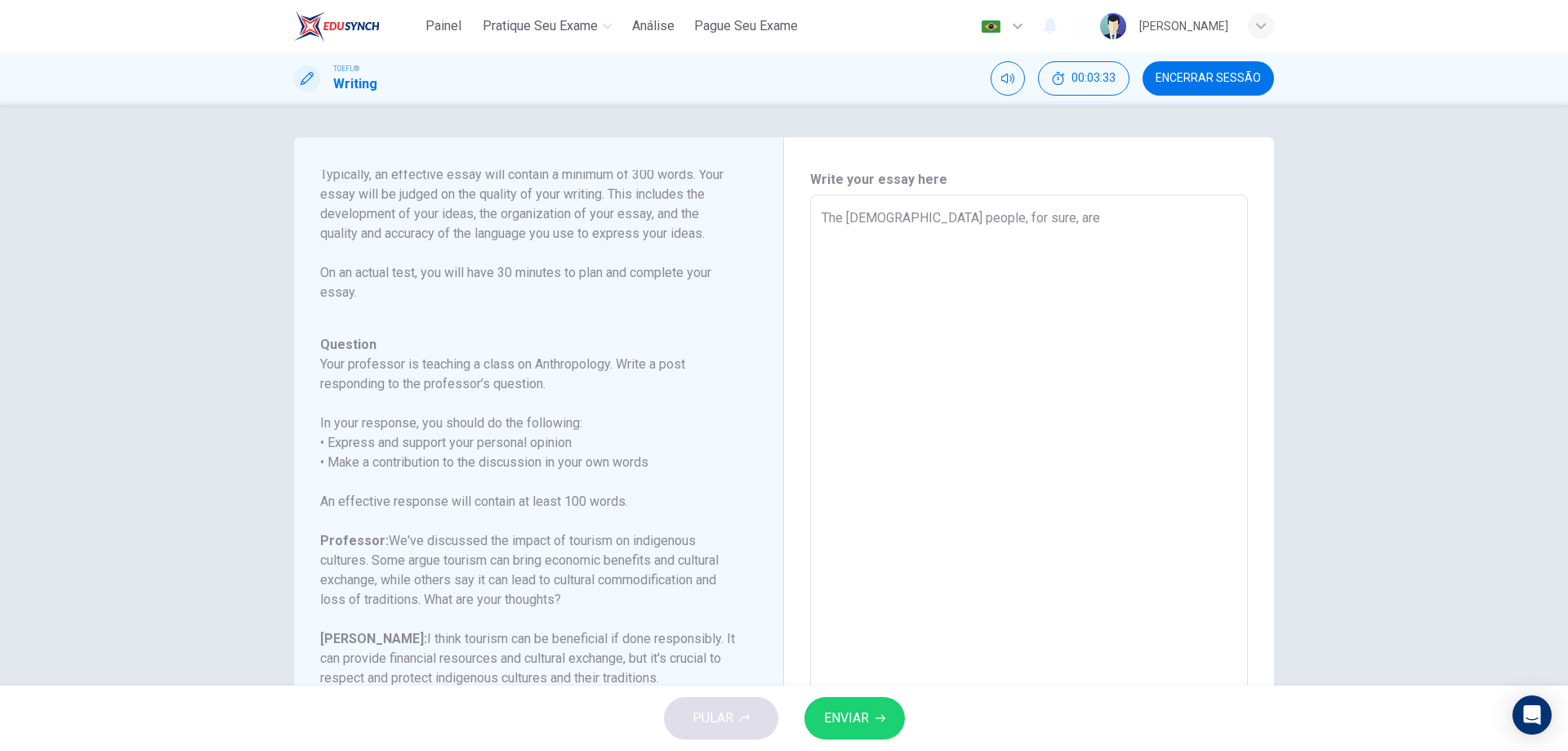
type textarea "The indigenous people, for sure, are t"
type textarea "x"
type textarea "The [DEMOGRAPHIC_DATA] people, for sure, are th"
type textarea "x"
type textarea "The [DEMOGRAPHIC_DATA] people, for sure, are the"
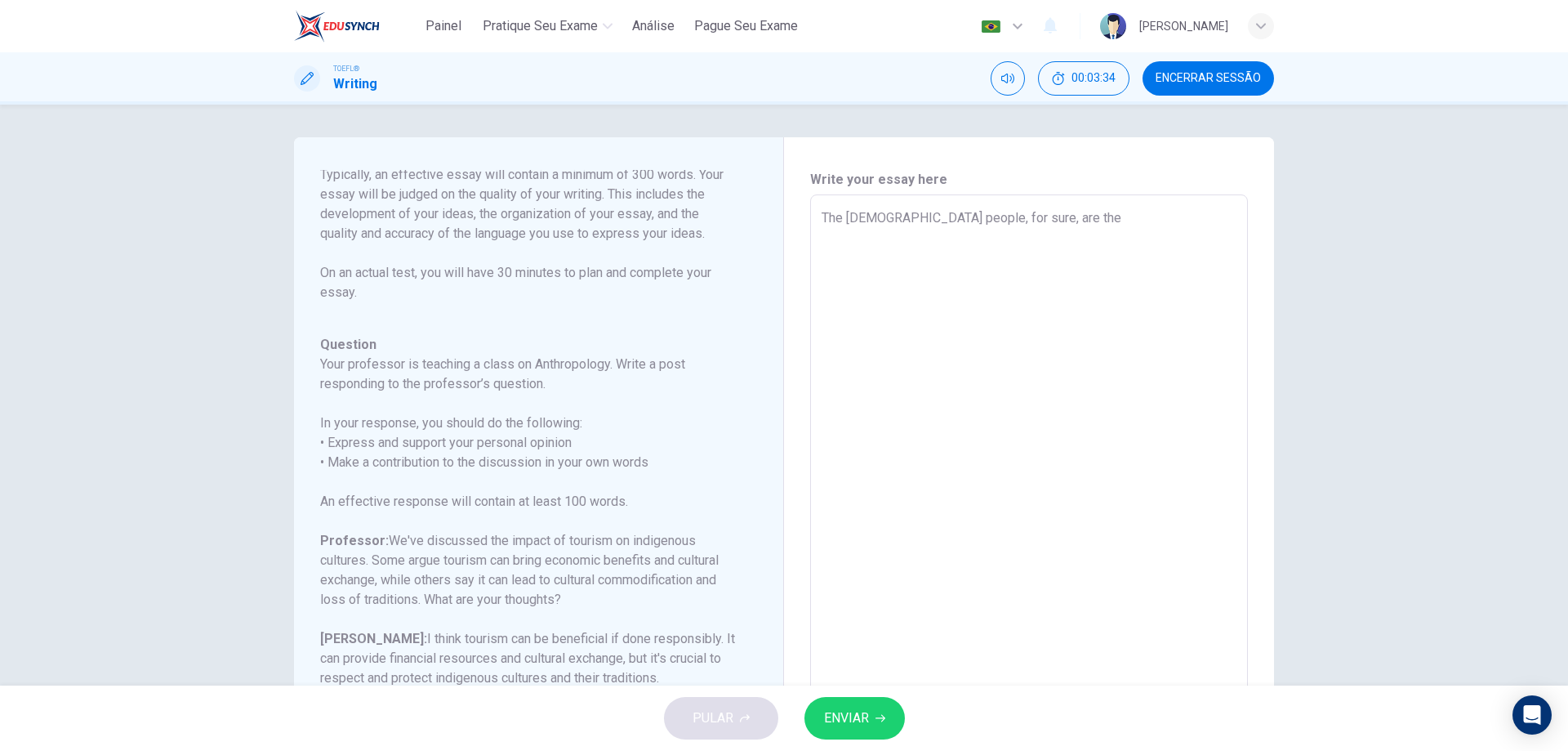
type textarea "x"
type textarea "The [DEMOGRAPHIC_DATA] people, for sure, are the"
type textarea "x"
type textarea "The [DEMOGRAPHIC_DATA] people, for sure, are the m"
type textarea "x"
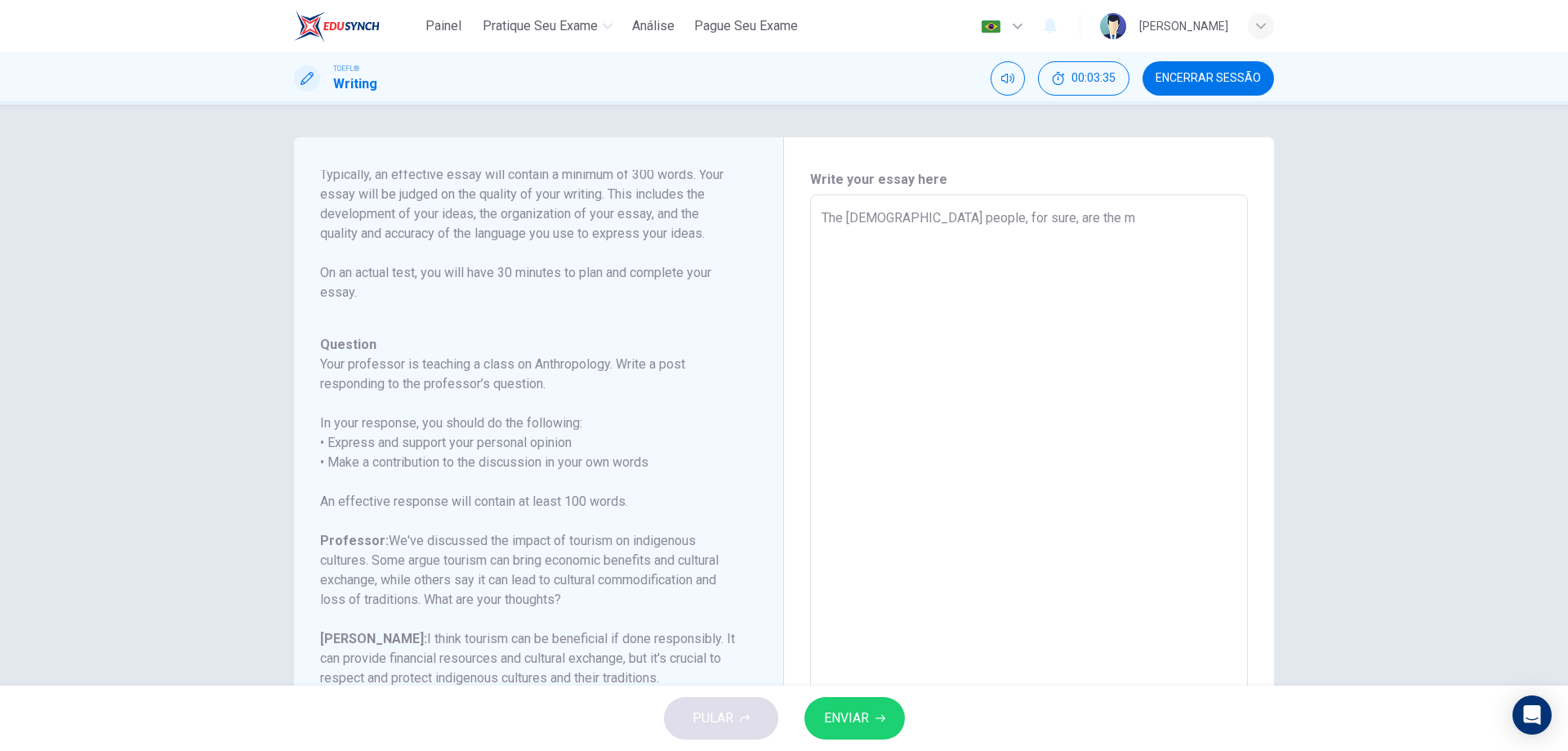
type textarea "The [DEMOGRAPHIC_DATA] people, for sure, are the ma"
type textarea "x"
type textarea "The [DEMOGRAPHIC_DATA] people, for sure, are the mai"
type textarea "x"
type textarea "The [DEMOGRAPHIC_DATA] people, for sure, are the main"
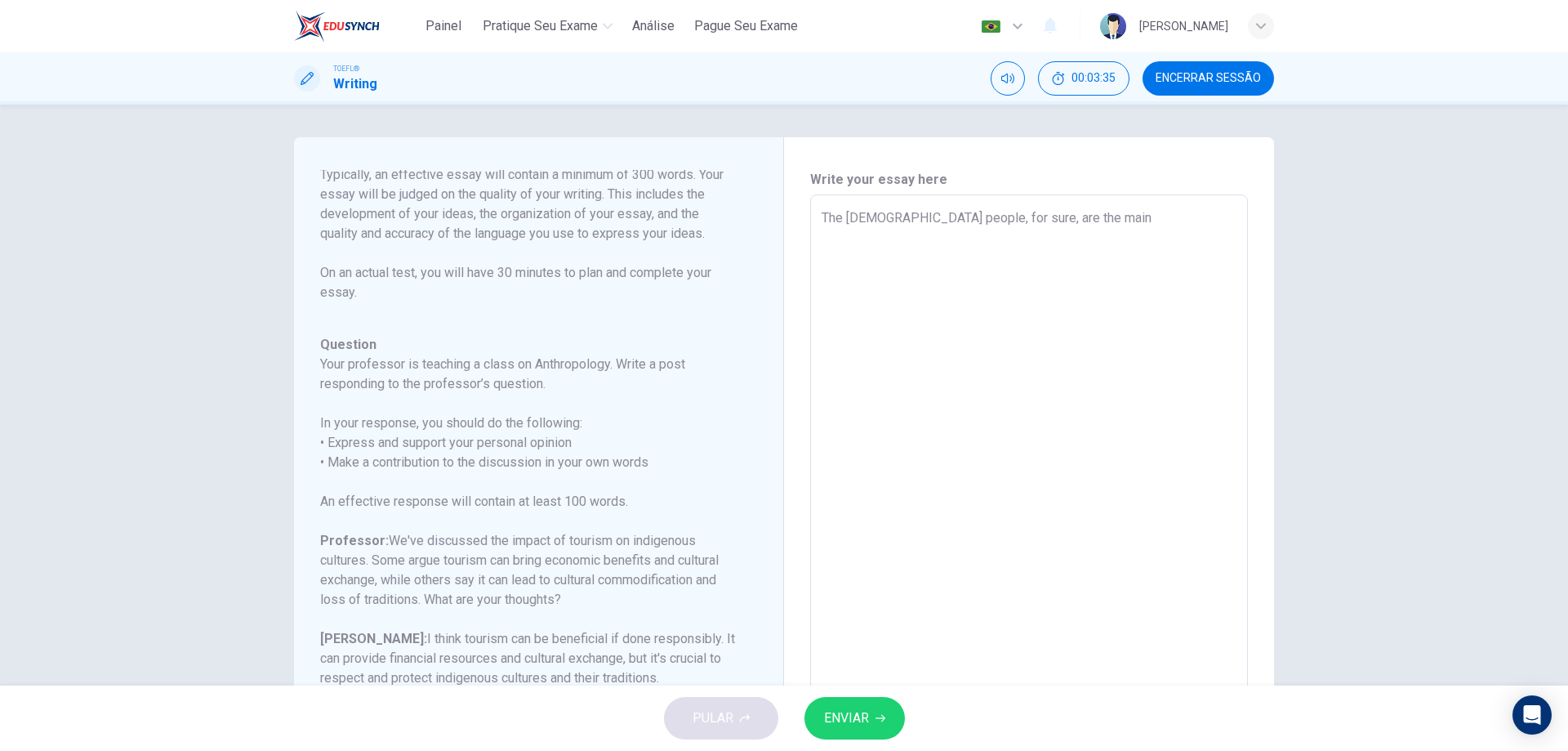
type textarea "x"
type textarea "The [DEMOGRAPHIC_DATA] people, for sure, are the main"
type textarea "x"
type textarea "The [DEMOGRAPHIC_DATA] people, for sure, are the main p"
type textarea "x"
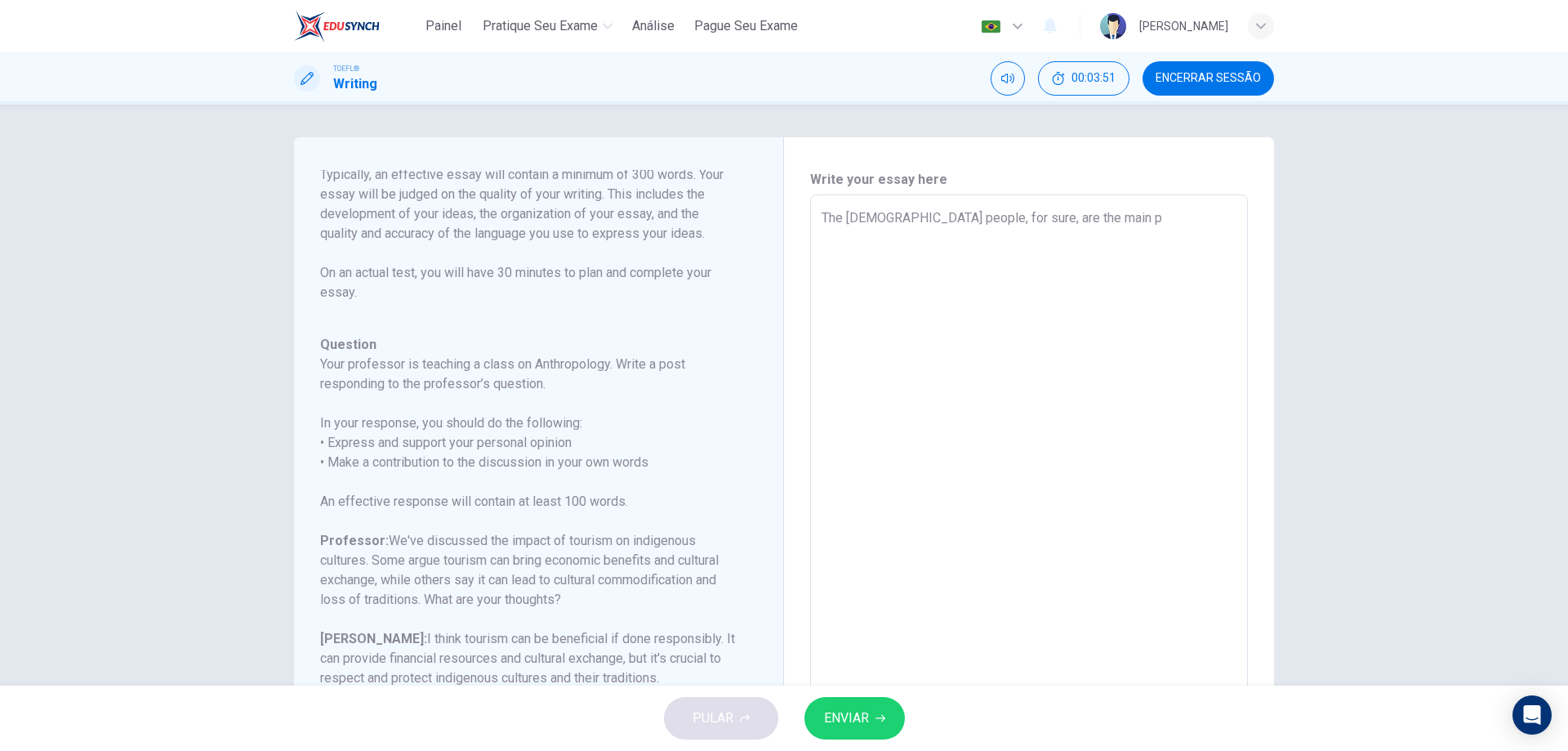
type textarea "The [DEMOGRAPHIC_DATA] people, for sure, are the main pe"
type textarea "x"
type textarea "The [DEMOGRAPHIC_DATA] people, for sure, are the main peo"
type textarea "x"
type textarea "The [DEMOGRAPHIC_DATA] people, for sure, are the main peop"
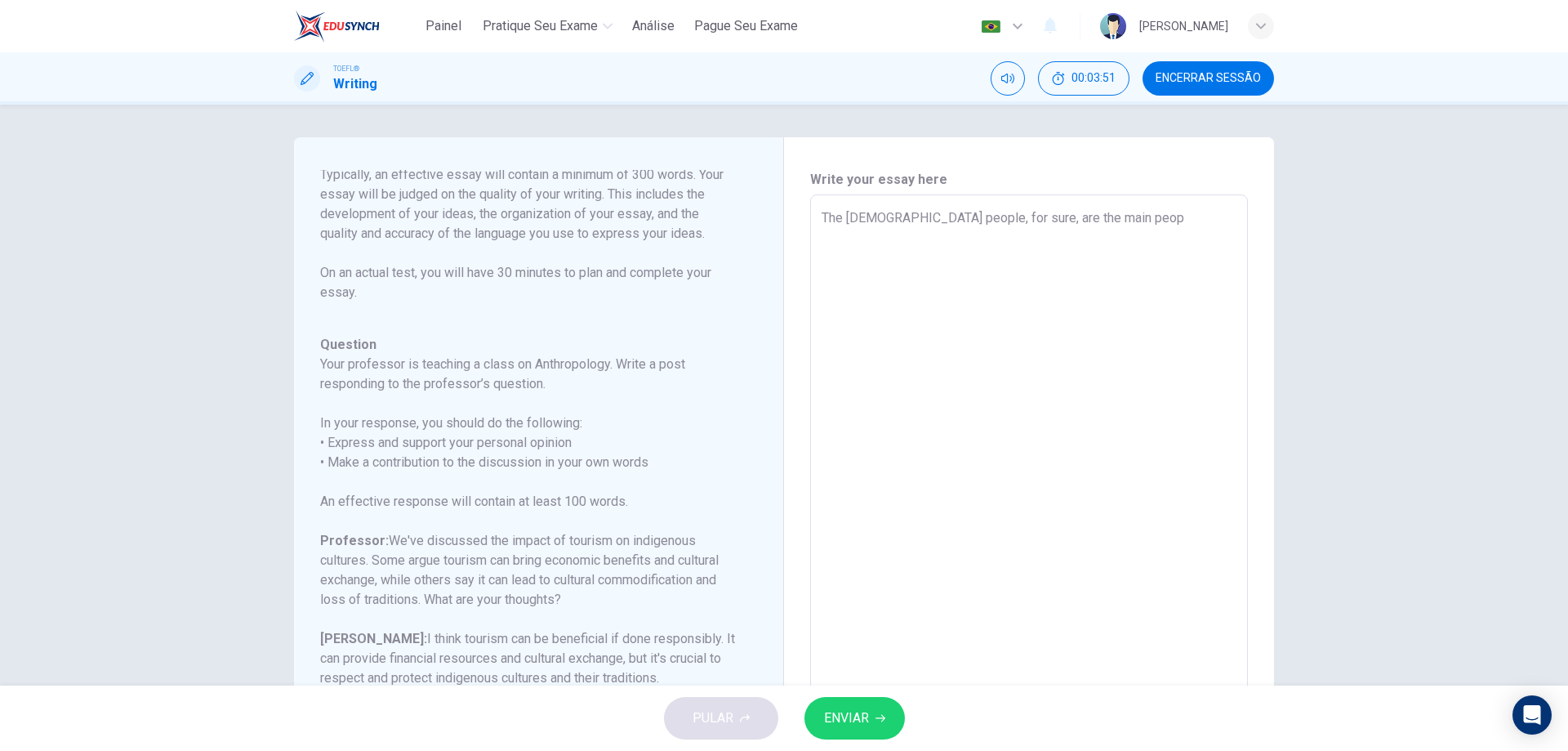
type textarea "x"
type textarea "The [DEMOGRAPHIC_DATA] people, for sure, are the main peopl"
type textarea "x"
type textarea "The [DEMOGRAPHIC_DATA] people, for sure, are the main people"
type textarea "x"
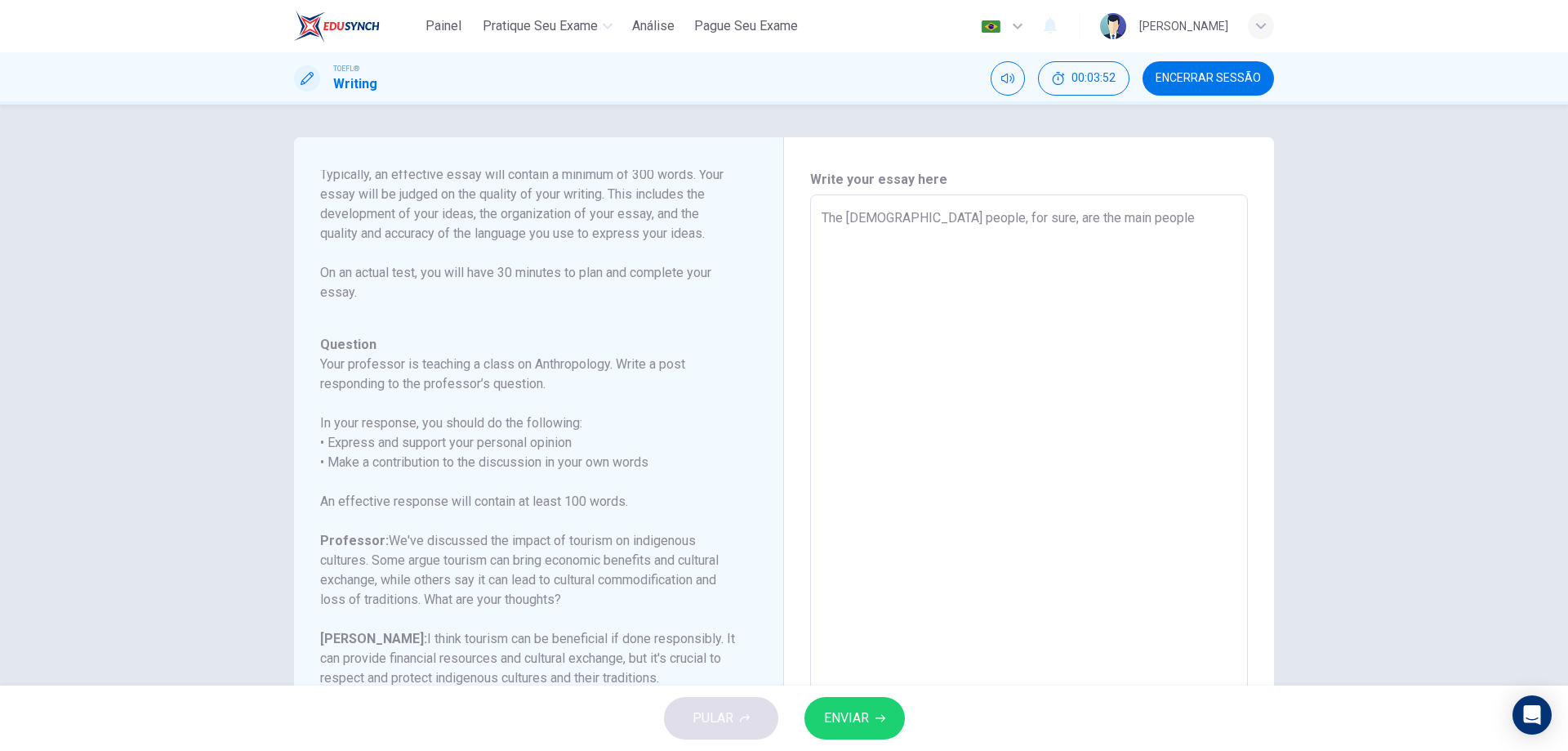
type textarea "The [DEMOGRAPHIC_DATA] people, for sure, are the main people"
type textarea "x"
type textarea "The [DEMOGRAPHIC_DATA] people, for sure, are the main people i"
type textarea "x"
type textarea "The [DEMOGRAPHIC_DATA] people, for sure, are the main people in"
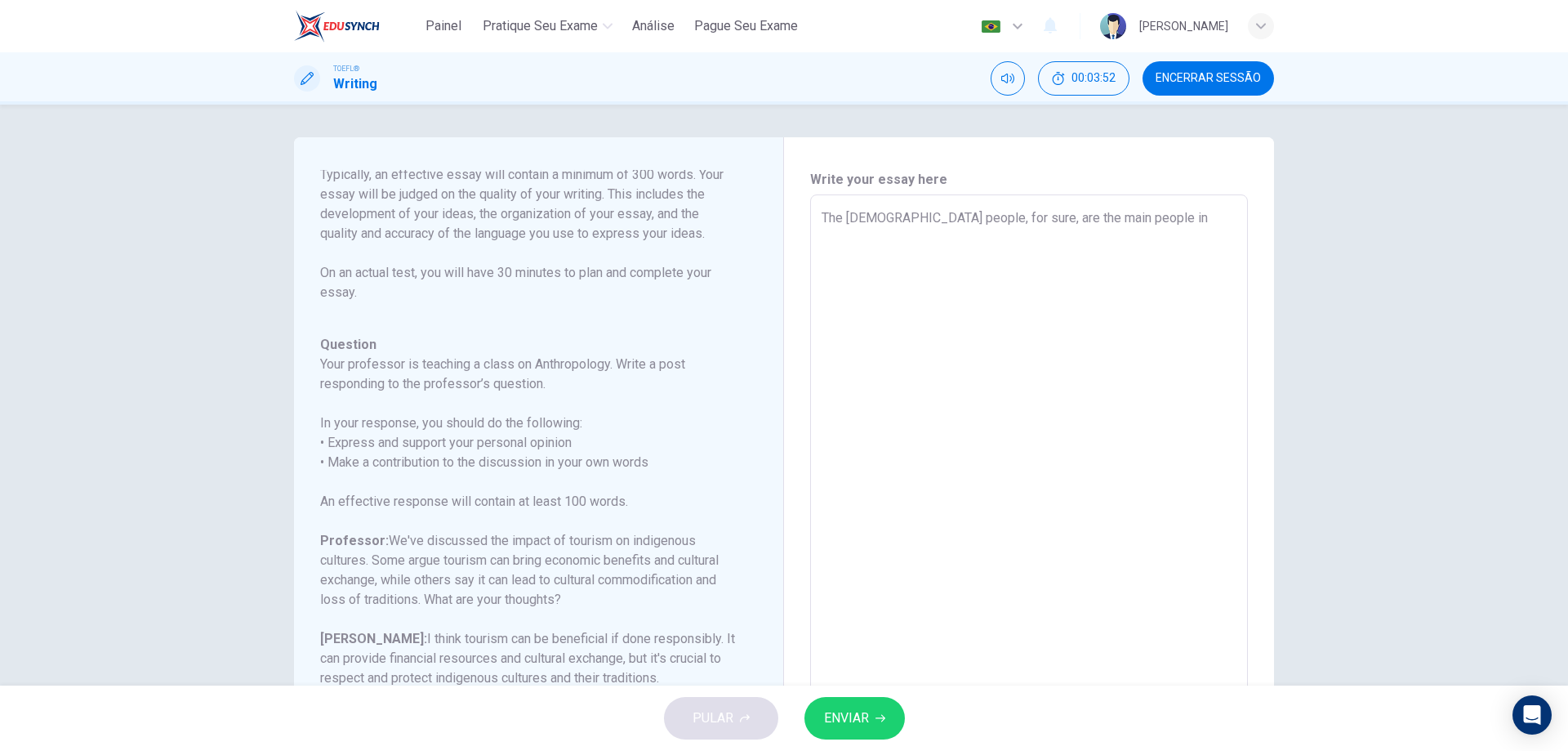
type textarea "x"
type textarea "The [DEMOGRAPHIC_DATA] people, for sure, are the main people int"
type textarea "x"
type textarea "The [DEMOGRAPHIC_DATA] people, for sure, are the main people inte"
type textarea "x"
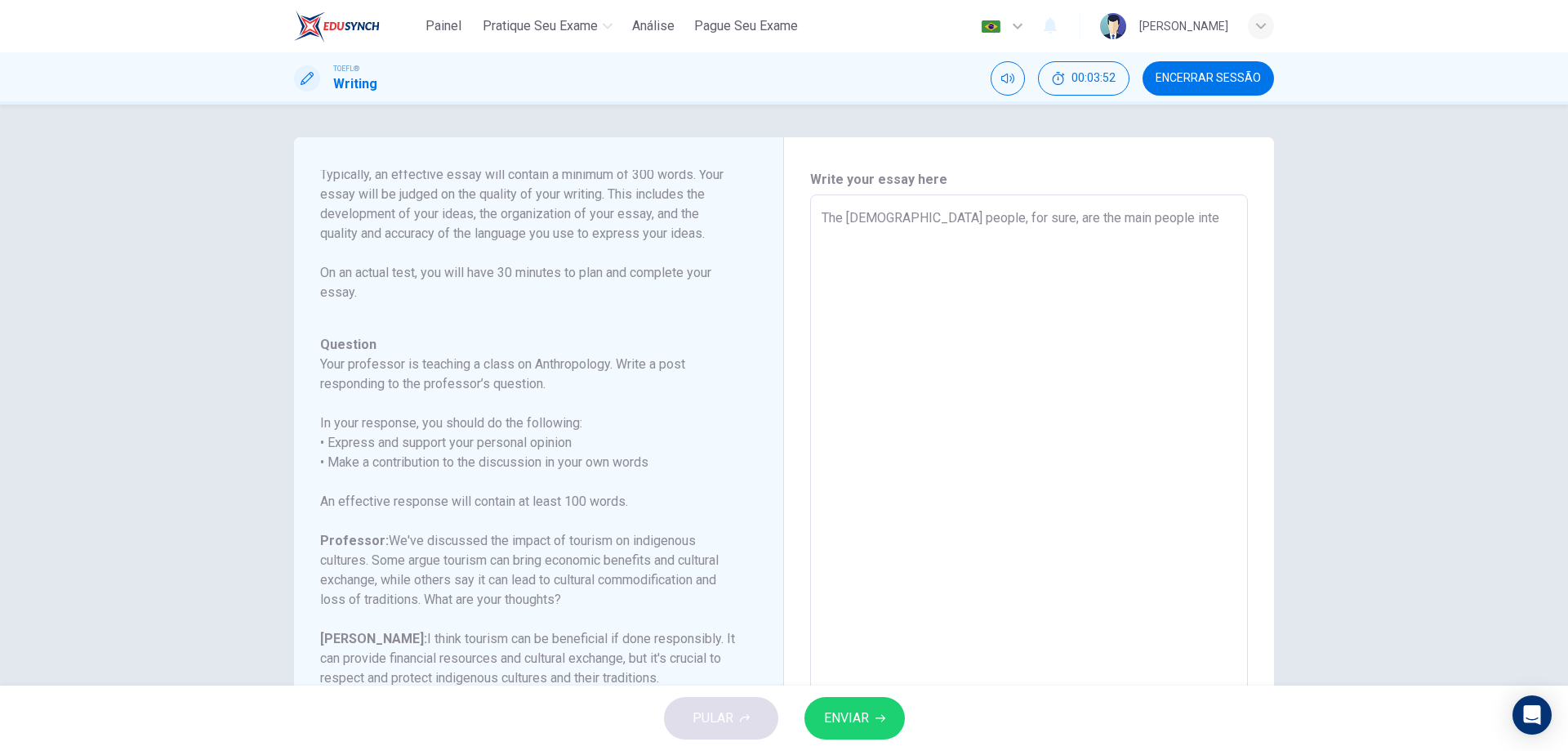
type textarea "The [DEMOGRAPHIC_DATA] people, for sure, are the main people inter"
type textarea "x"
type textarea "The [DEMOGRAPHIC_DATA] people, for sure, are the main people intere"
type textarea "x"
type textarea "The [DEMOGRAPHIC_DATA] people, for sure, are the main people interes"
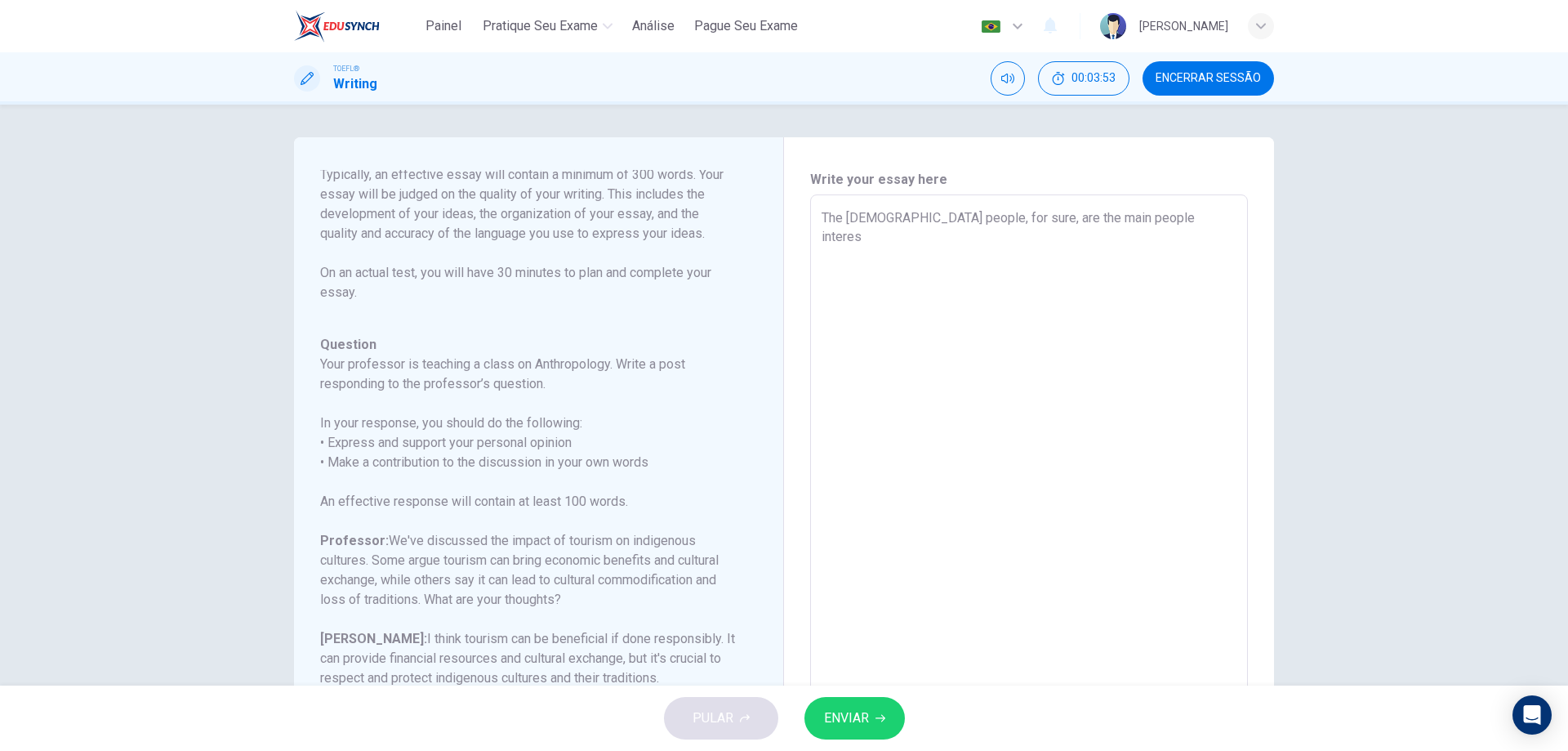
type textarea "x"
type textarea "The indigenous people, for sure, are the main people interest"
type textarea "x"
type textarea "The indigenous people, for sure, are the main people intereste"
type textarea "x"
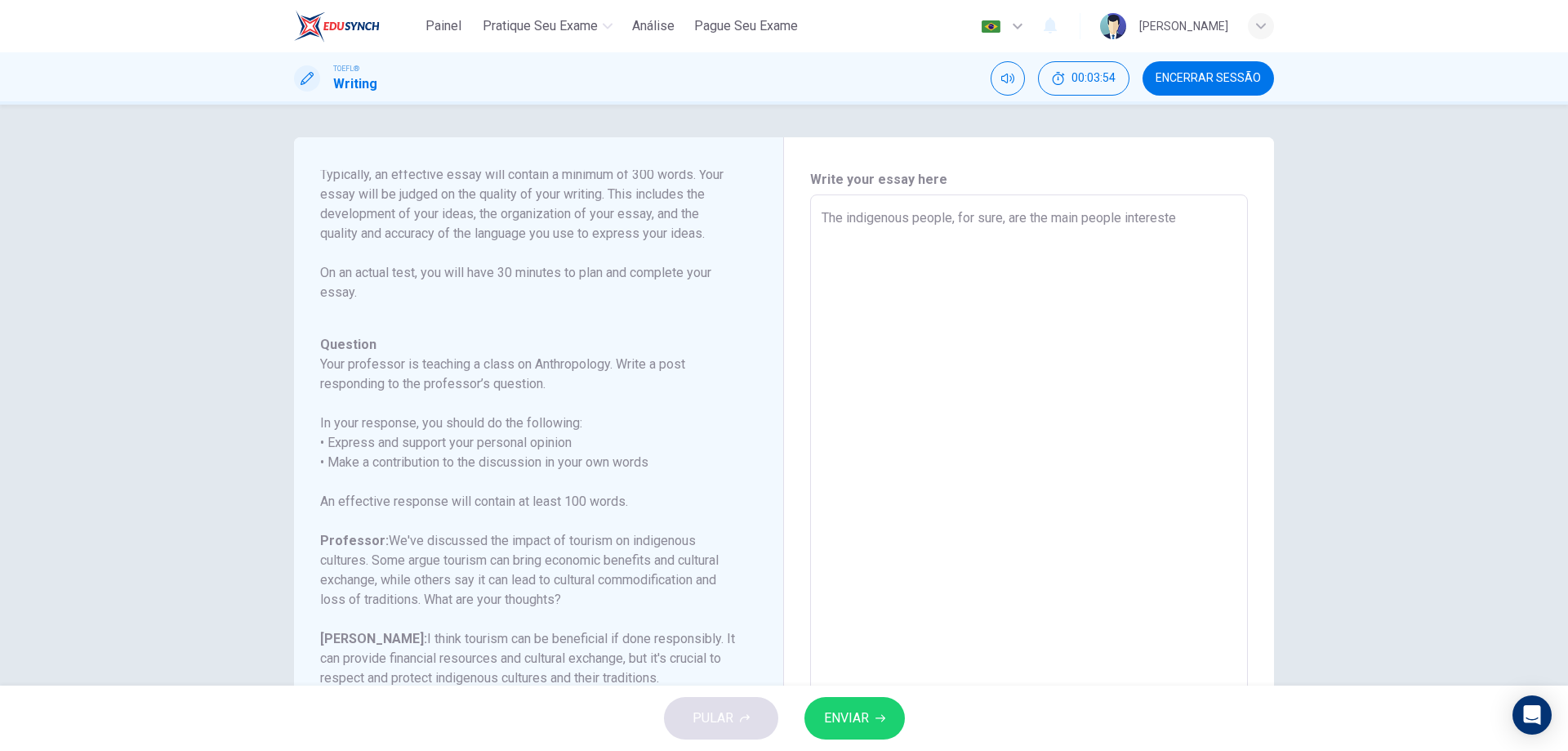
type textarea "The indigenous people, for sure, are the main people interestes"
type textarea "x"
type textarea "The indigenous people, for sure, are the main people interestes"
type textarea "x"
type textarea "The indigenous people, for sure, are the main people interestes"
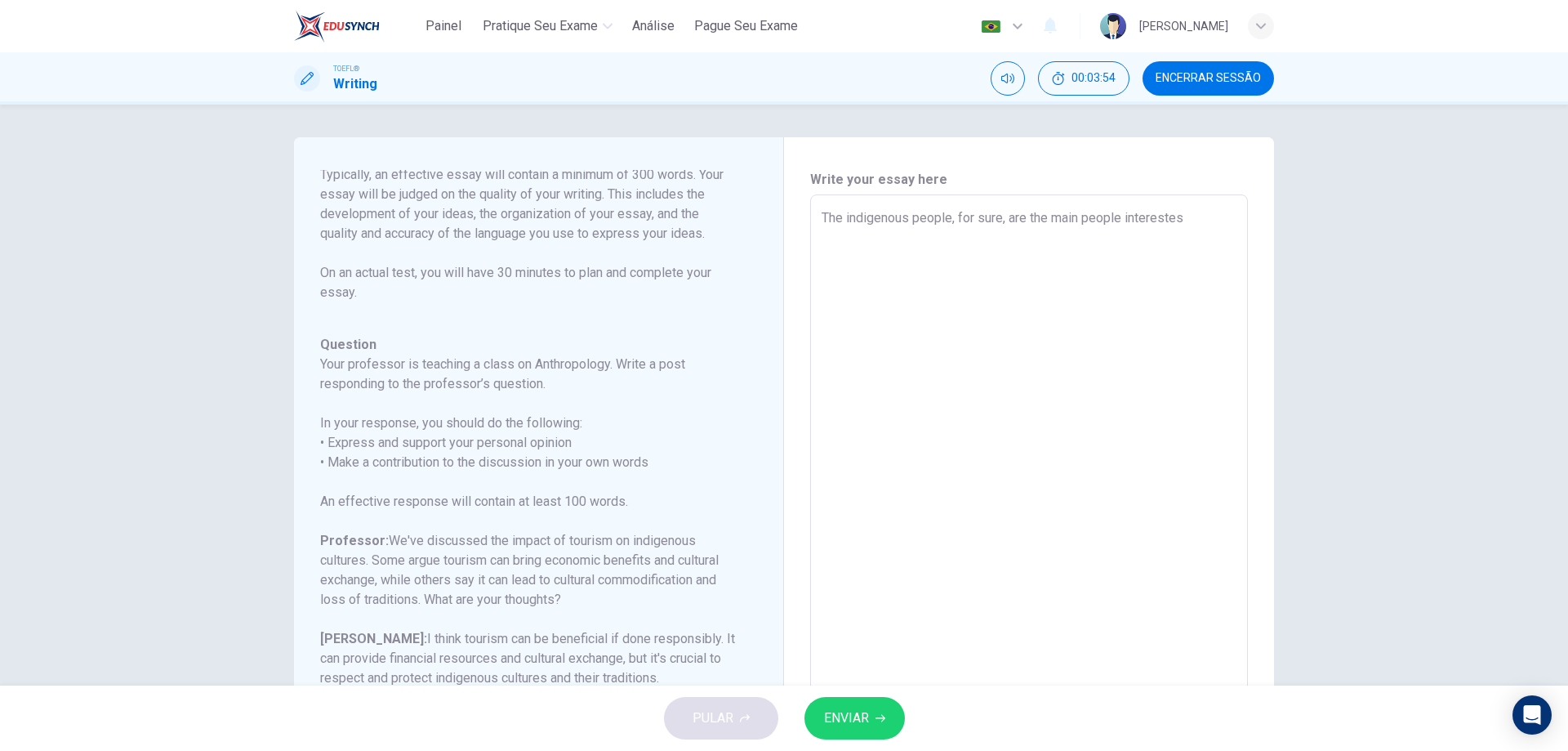
type textarea "x"
type textarea "The indigenous people, for sure, are the main people intereste"
type textarea "x"
type textarea "The [DEMOGRAPHIC_DATA] people, for sure, are the main people interested"
type textarea "x"
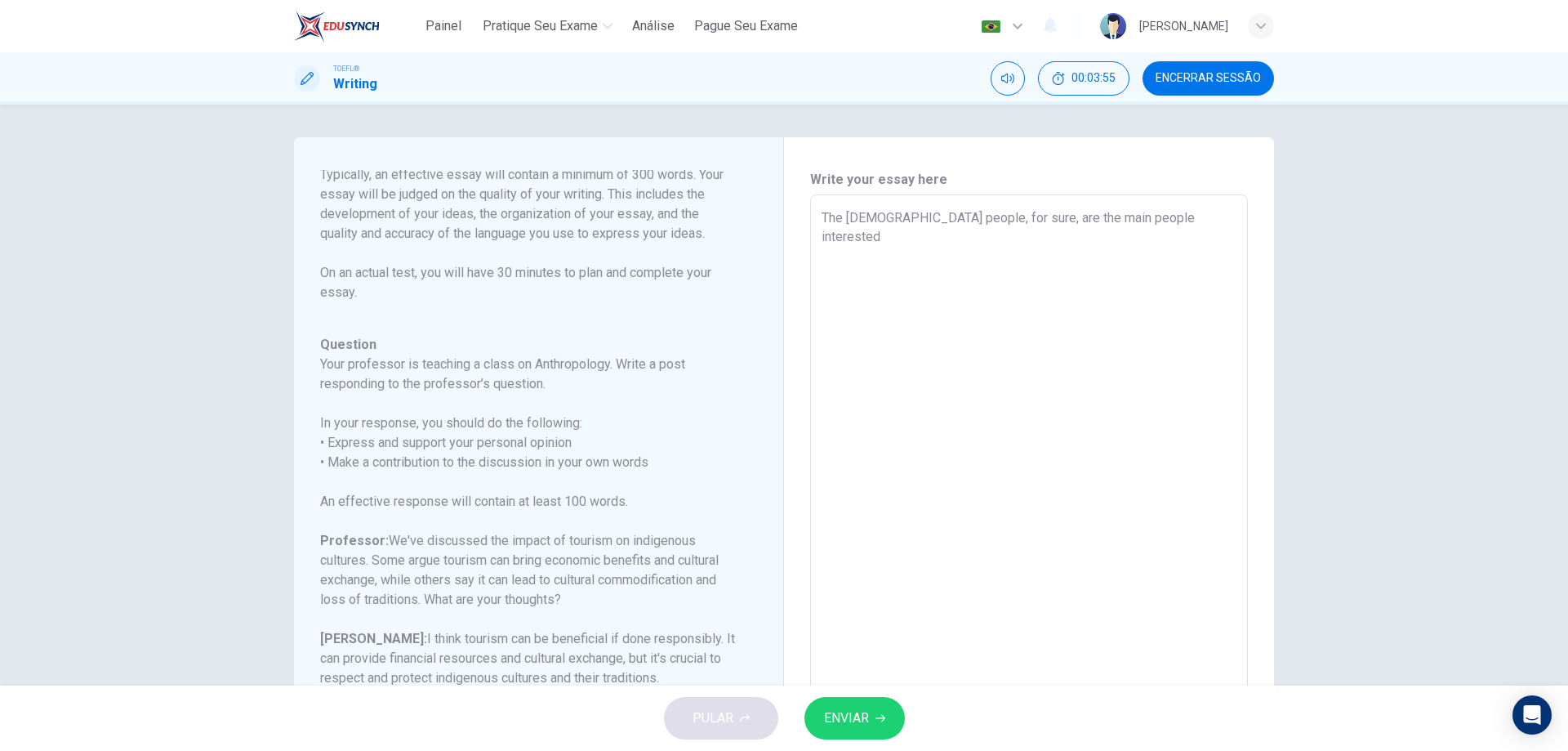
type textarea "The [DEMOGRAPHIC_DATA] people, for sure, are the main people interested"
type textarea "x"
type textarea "The [DEMOGRAPHIC_DATA] people, for sure, are the main people interested i"
type textarea "x"
type textarea "The [DEMOGRAPHIC_DATA] people, for sure, are the main people interested in"
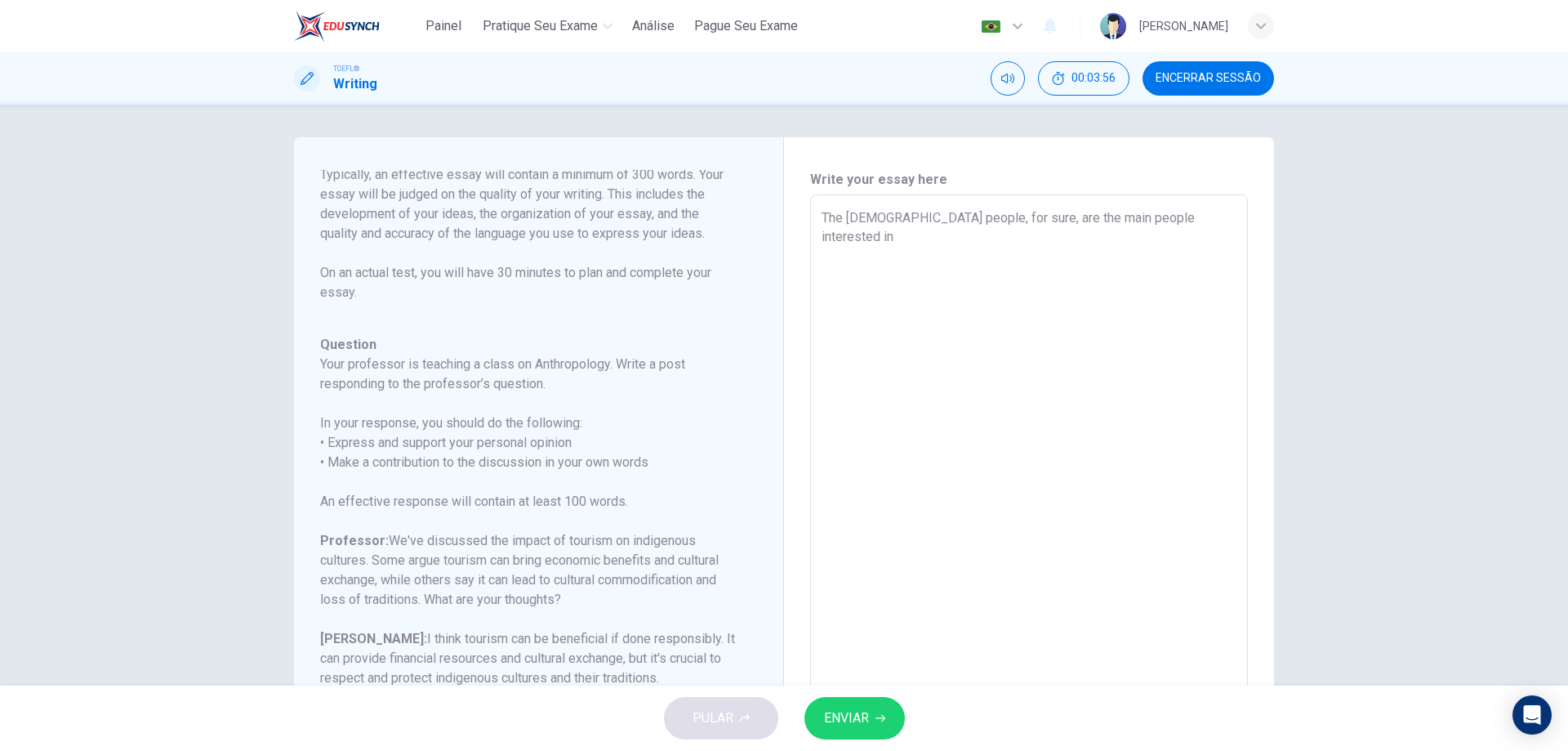
type textarea "x"
type textarea "The [DEMOGRAPHIC_DATA] people, for sure, are the main people interested in"
type textarea "x"
type textarea "The [DEMOGRAPHIC_DATA] people, for sure, are the main people interested in t"
type textarea "x"
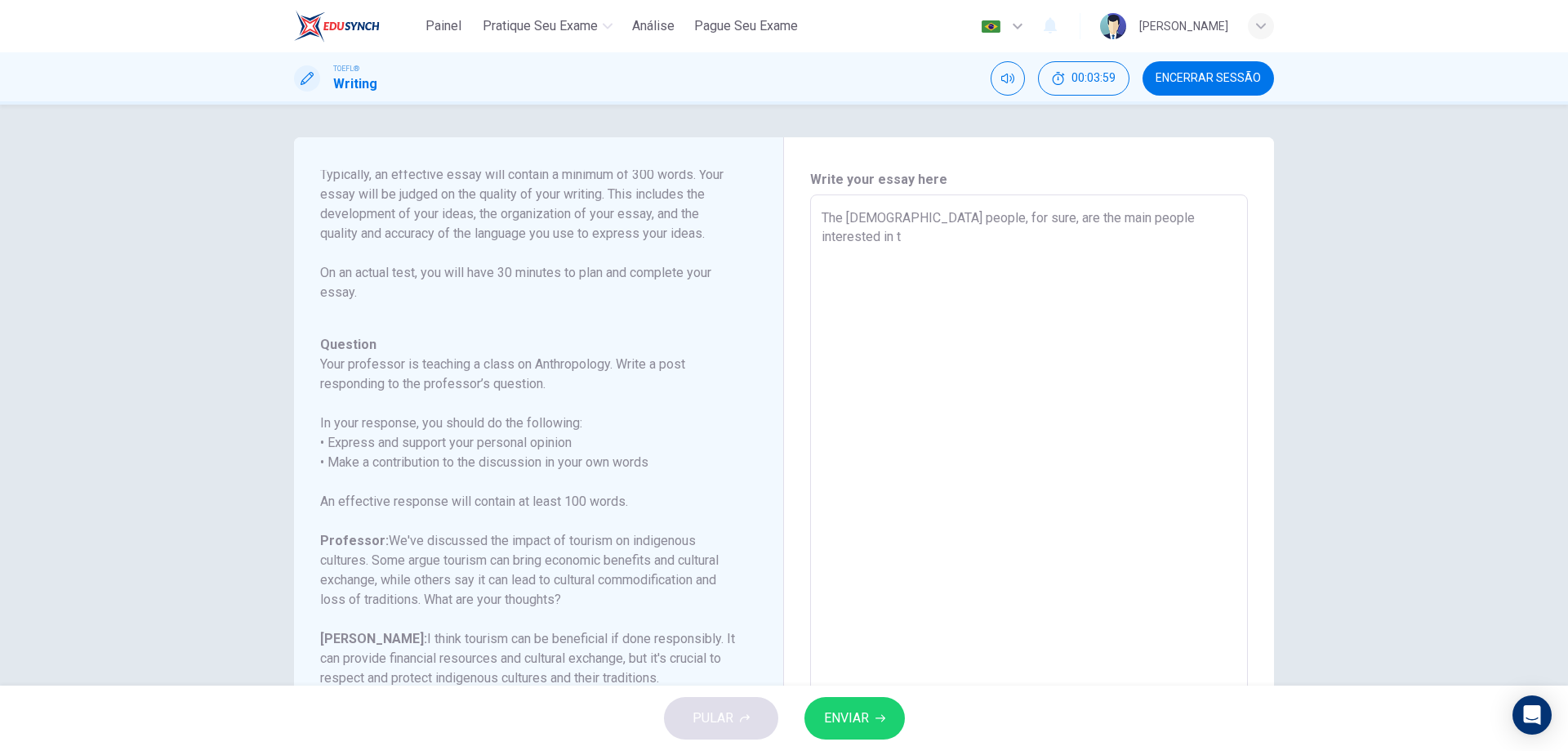
type textarea "The [DEMOGRAPHIC_DATA] people, for sure, are the main people interested in th"
type textarea "x"
type textarea "The [DEMOGRAPHIC_DATA] people, for sure, are the main people interested in thi"
type textarea "x"
type textarea "The [DEMOGRAPHIC_DATA] people, for sure, are the main people interested in this"
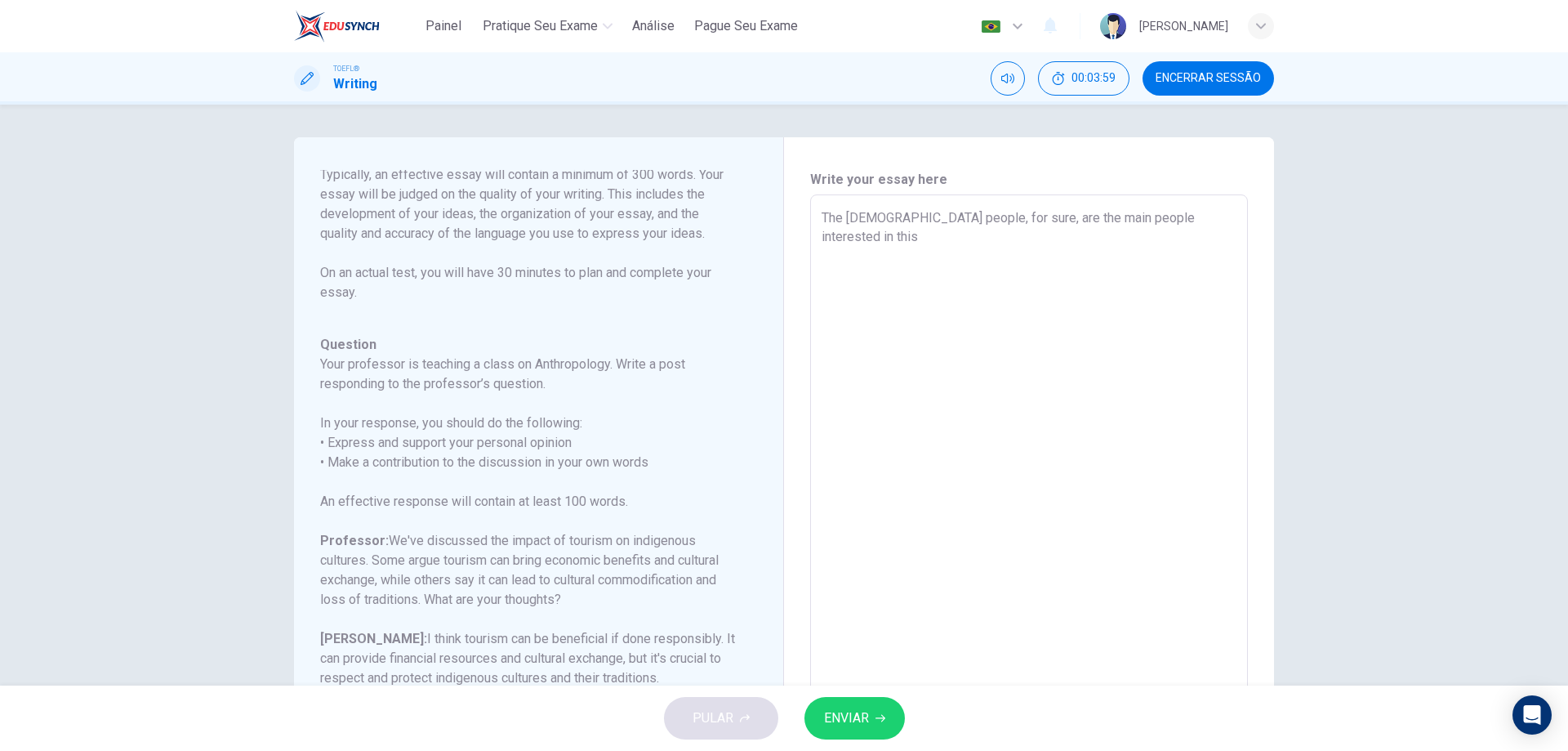
type textarea "x"
type textarea "The [DEMOGRAPHIC_DATA] people, for sure, are the main people interested in this"
type textarea "x"
type textarea "The [DEMOGRAPHIC_DATA] people, for sure, are the main people interested in this…"
type textarea "x"
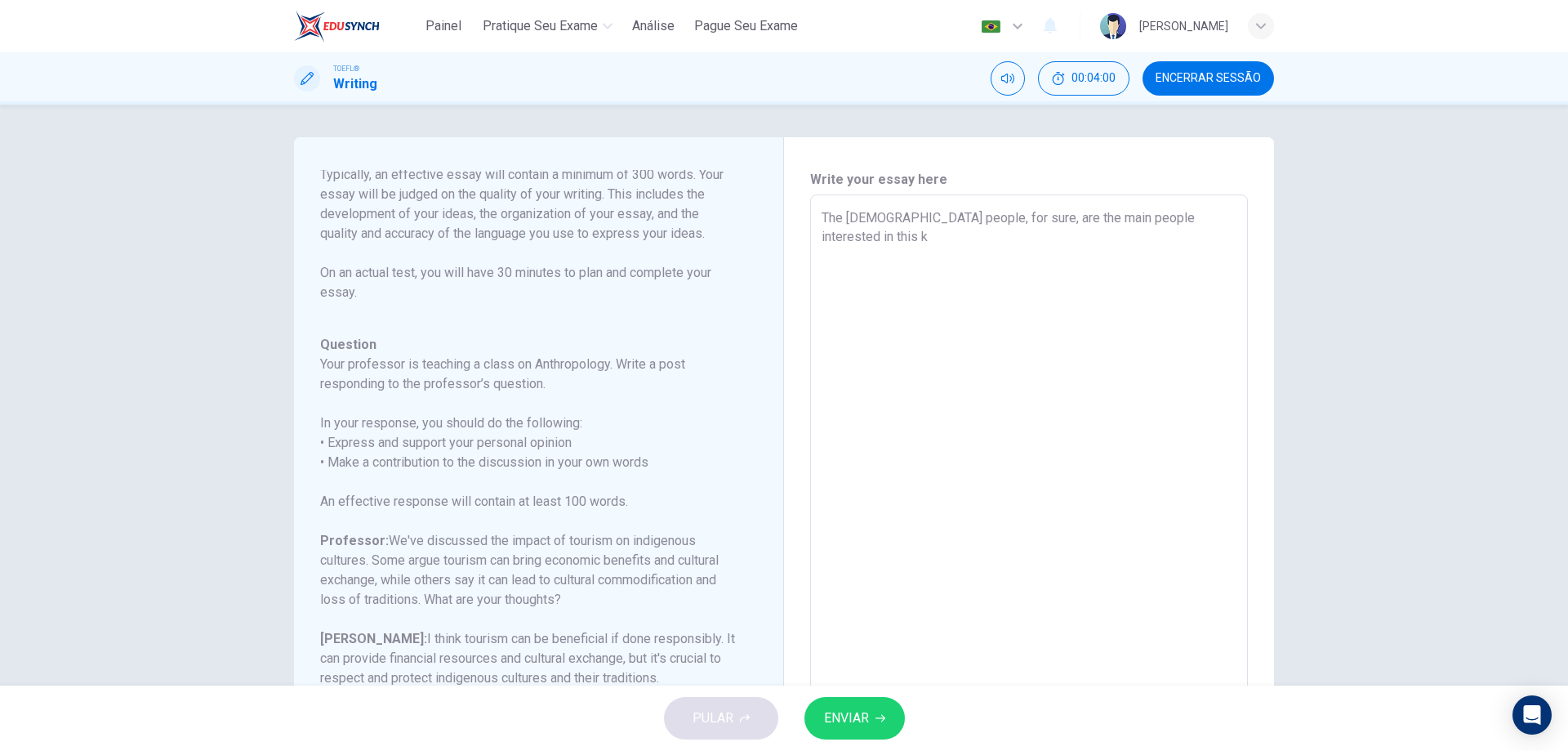
type textarea "The [DEMOGRAPHIC_DATA] people, for sure, are the main people interested in this…"
type textarea "x"
type textarea "The indigenous people, for sure, are the main people interested in this kin"
type textarea "x"
type textarea "The [DEMOGRAPHIC_DATA] people, for sure, are the main people interested in this…"
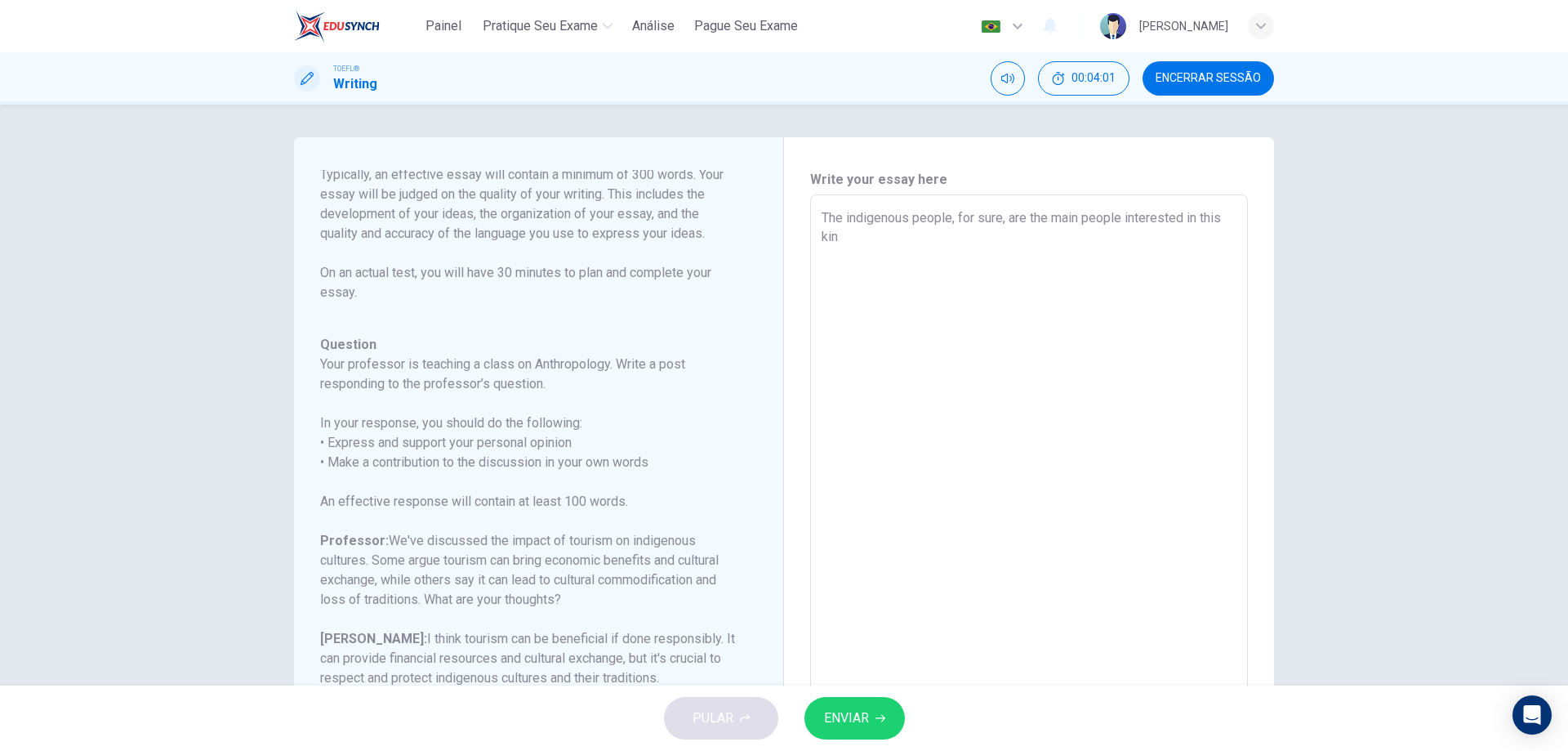
type textarea "x"
type textarea "The [DEMOGRAPHIC_DATA] people, for sure, are the main people interested in this…"
type textarea "x"
type textarea "The [DEMOGRAPHIC_DATA] people, for sure, are the main people interested in this…"
type textarea "x"
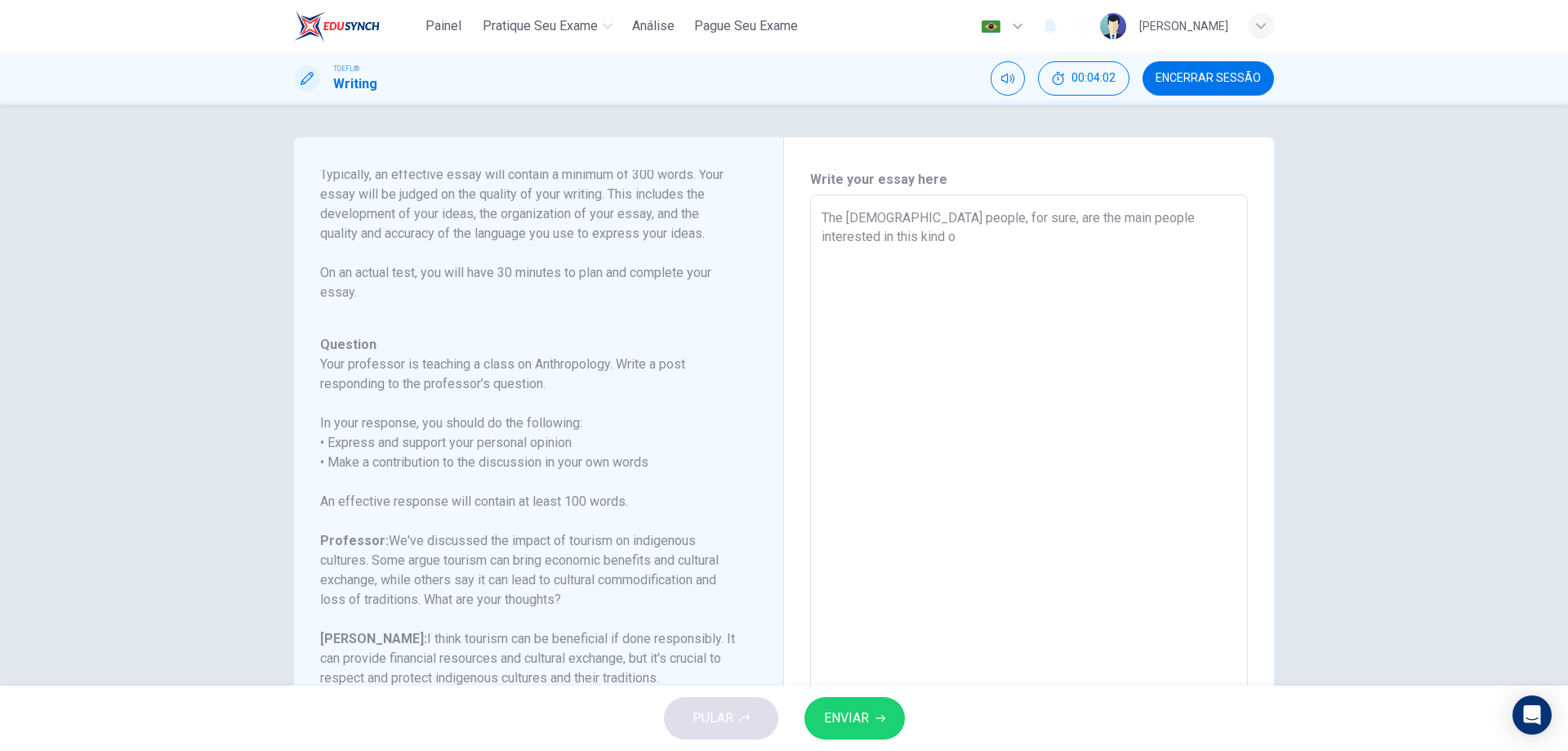
type textarea "The [DEMOGRAPHIC_DATA] people, for sure, are the main people interested in this…"
type textarea "x"
type textarea "The [DEMOGRAPHIC_DATA] people, for sure, are the main people interested in this…"
type textarea "x"
type textarea "The [DEMOGRAPHIC_DATA] people, for sure, are the main people interested in this…"
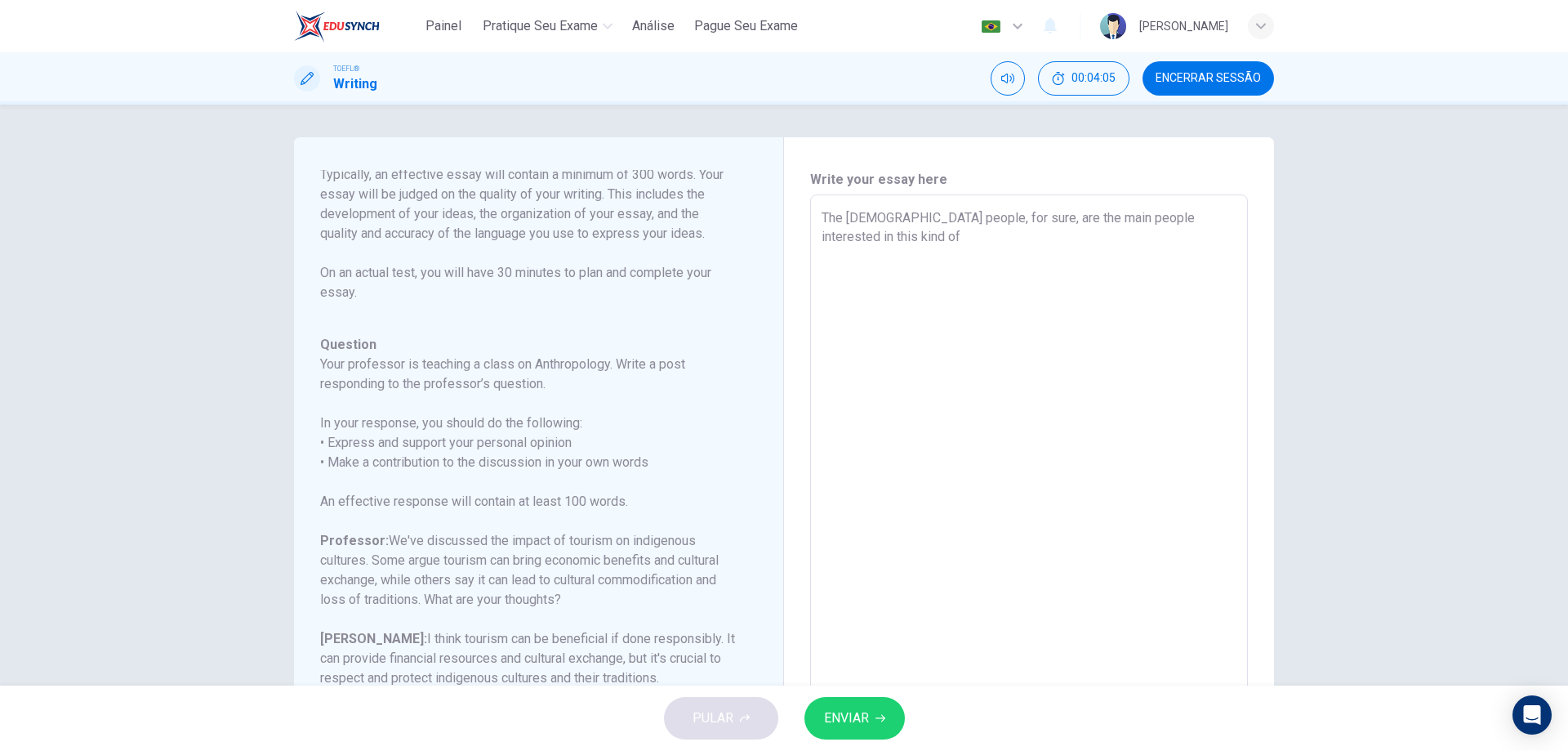
type textarea "x"
type textarea "The [DEMOGRAPHIC_DATA] people, for sure, are the main people interested in this…"
type textarea "x"
type textarea "The [DEMOGRAPHIC_DATA] people, for sure, are the main people interested in this…"
type textarea "x"
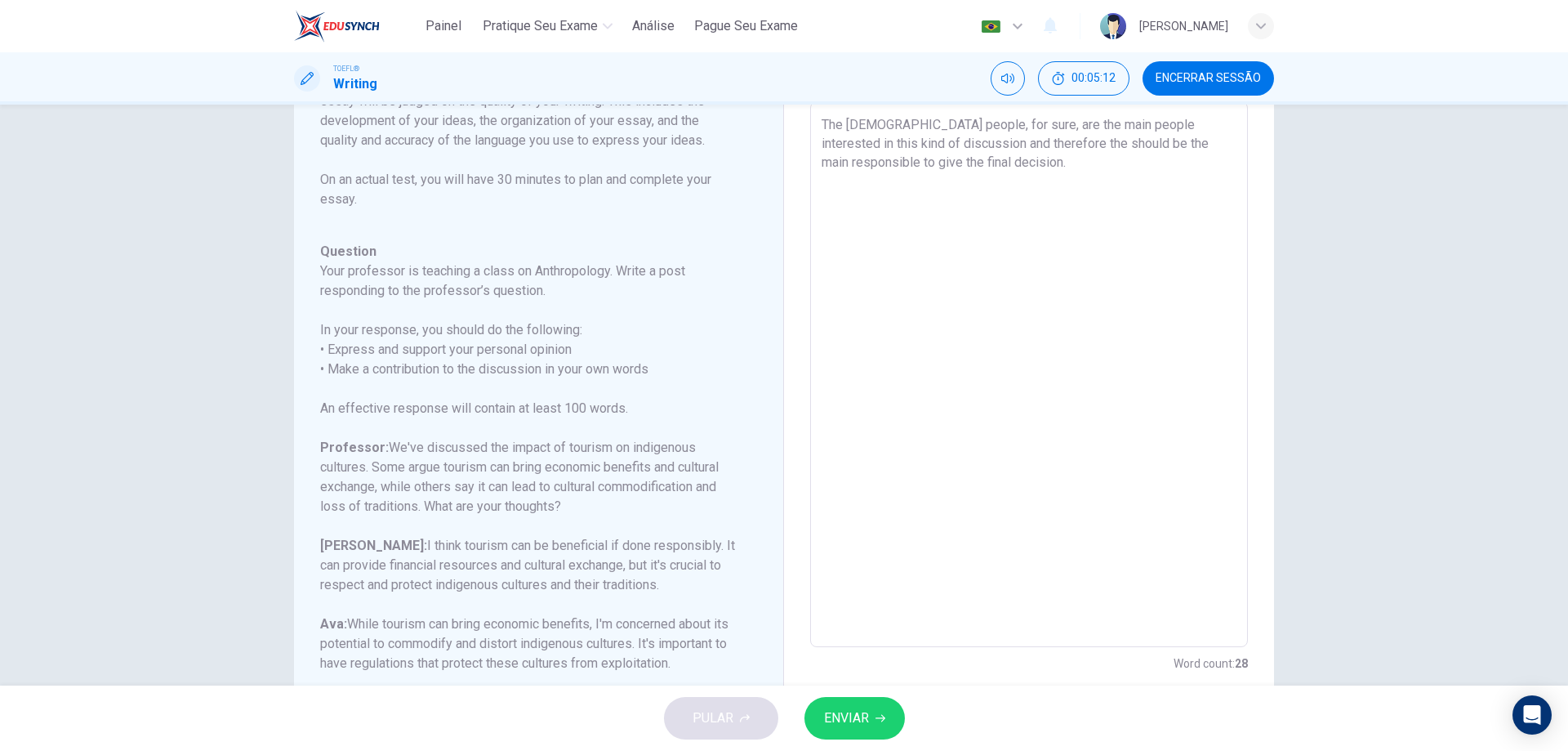
scroll to position [65, 0]
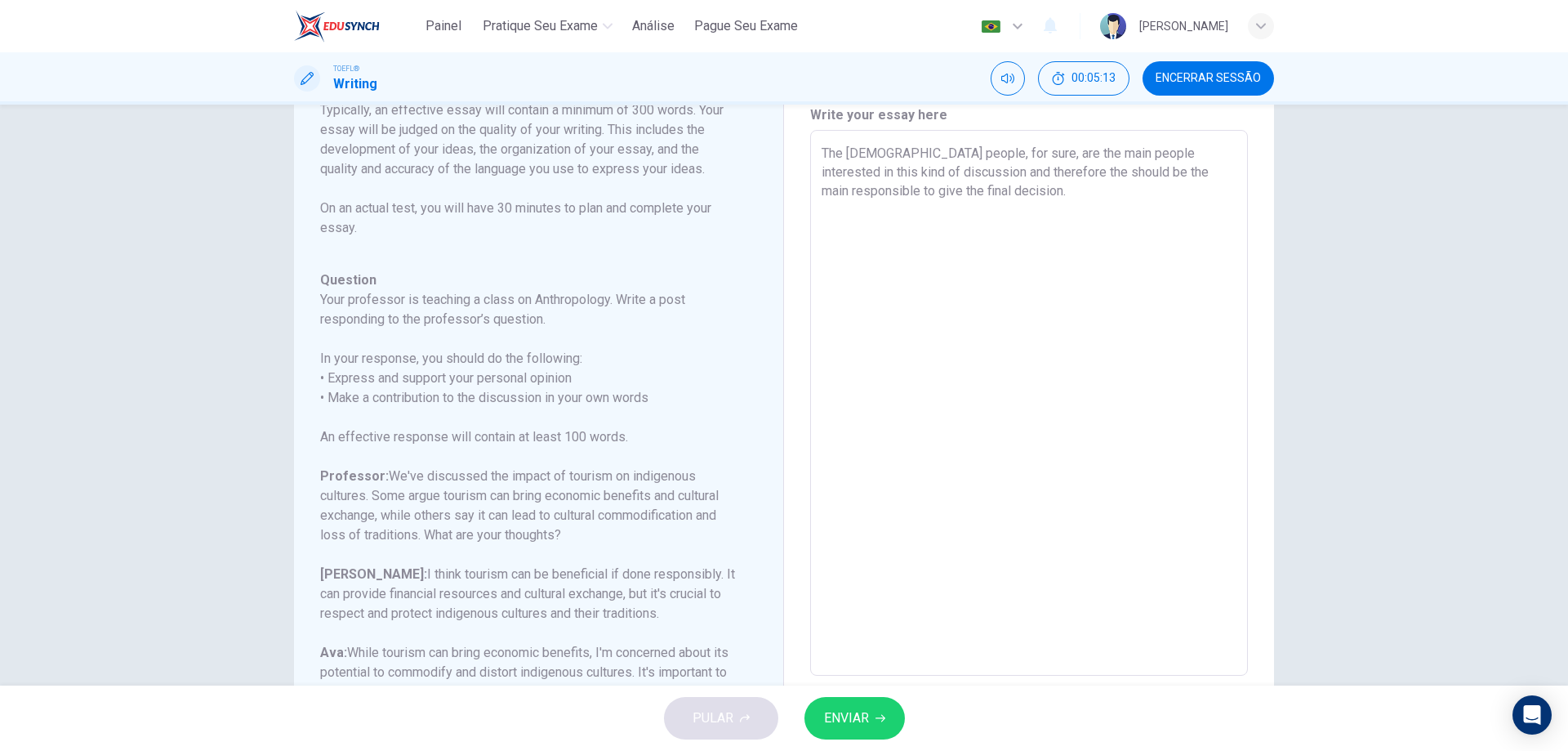
click at [864, 722] on span "ENVIAR" at bounding box center [846, 718] width 45 height 23
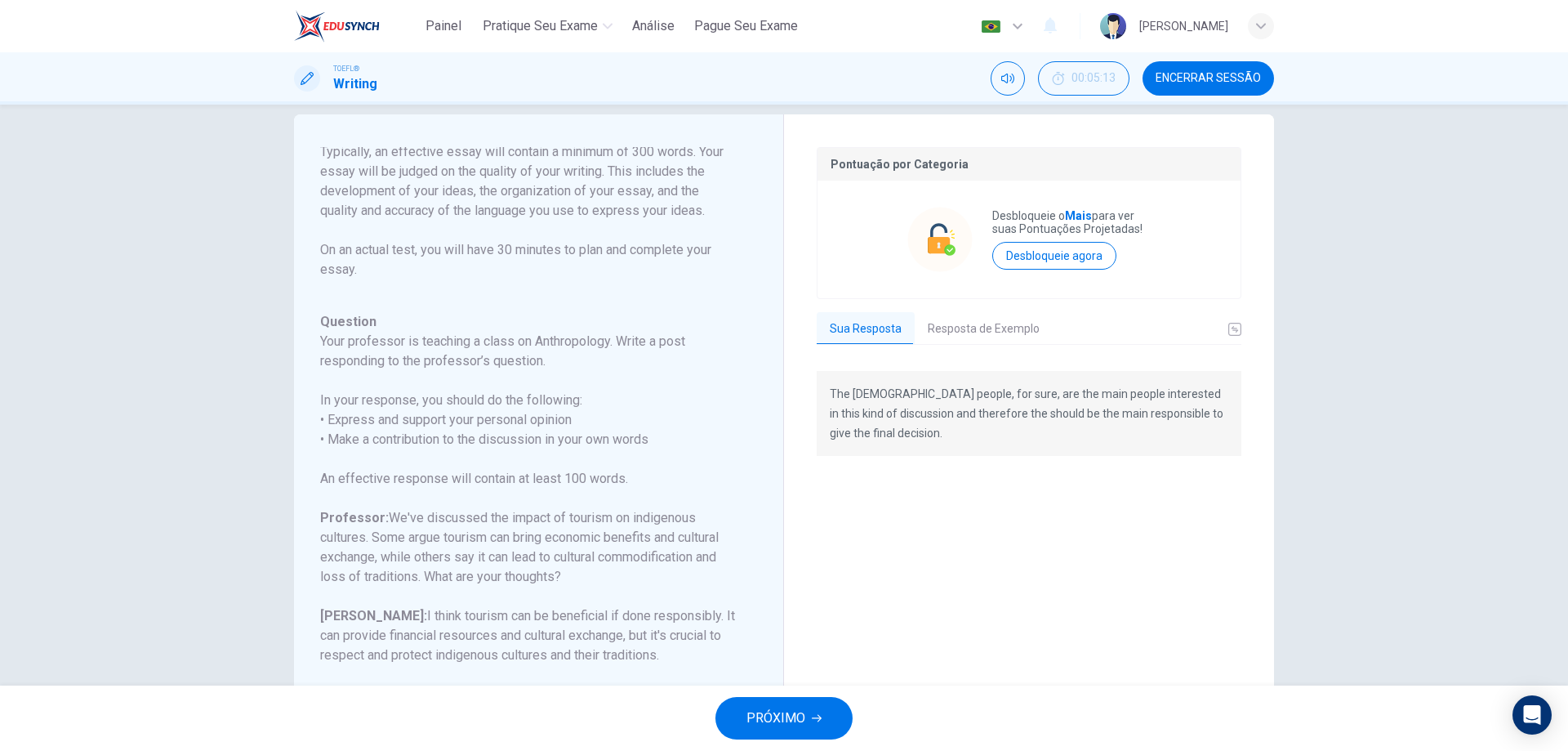
scroll to position [0, 0]
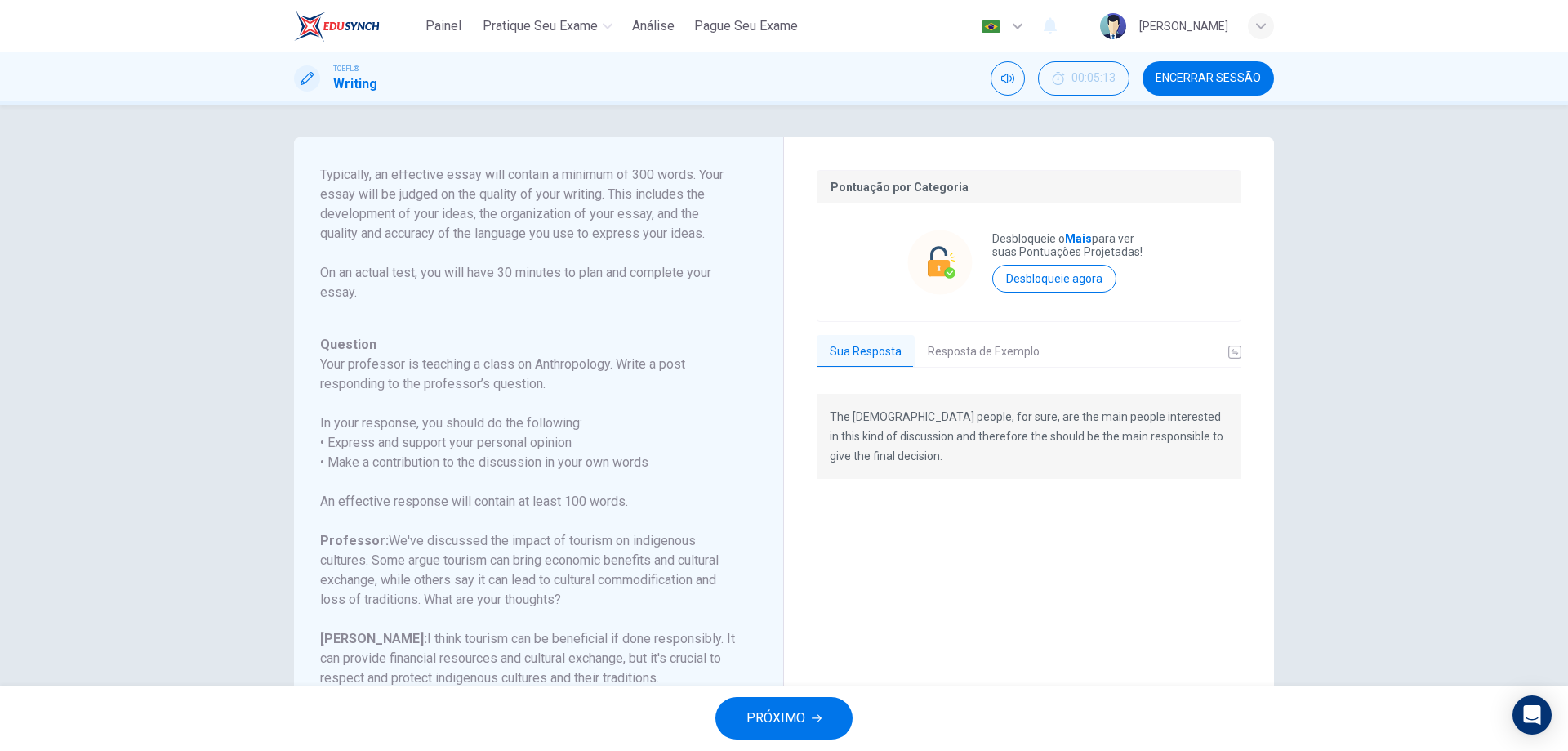
click at [1010, 352] on button "Resposta de Exemplo" at bounding box center [983, 352] width 138 height 35
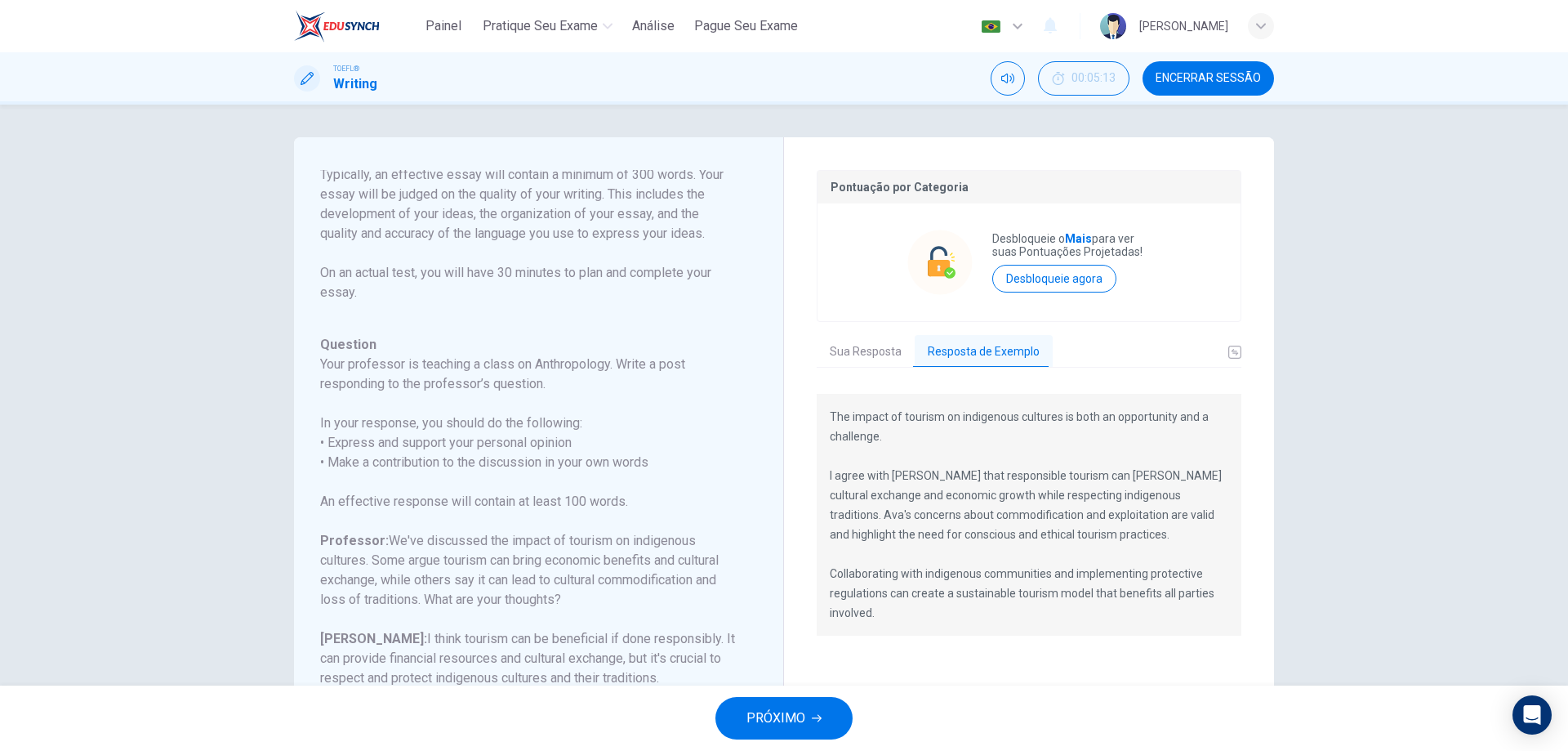
click at [854, 356] on button "Sua Resposta" at bounding box center [865, 352] width 98 height 35
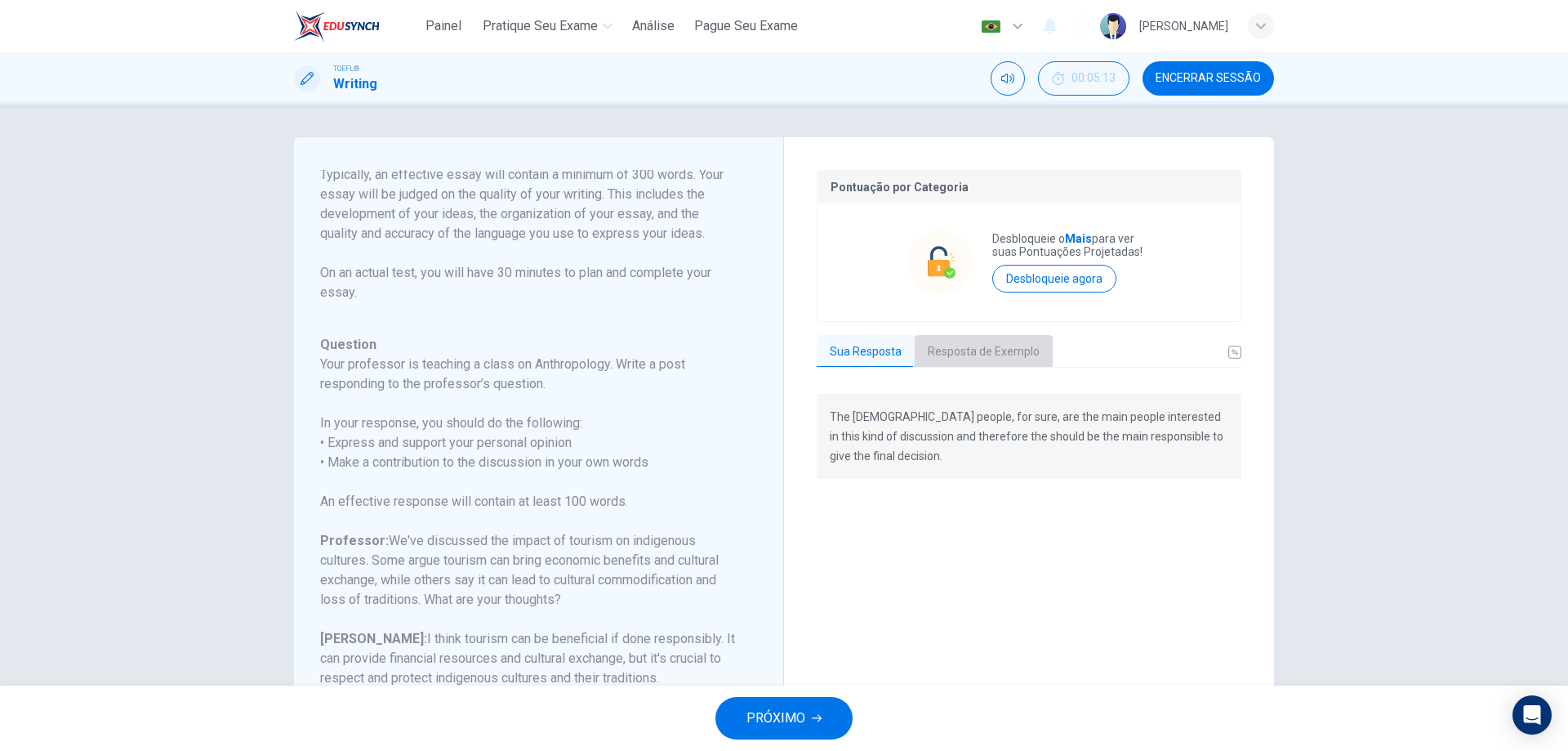
click at [973, 350] on button "Resposta de Exemplo" at bounding box center [983, 352] width 138 height 35
